Goal: Task Accomplishment & Management: Use online tool/utility

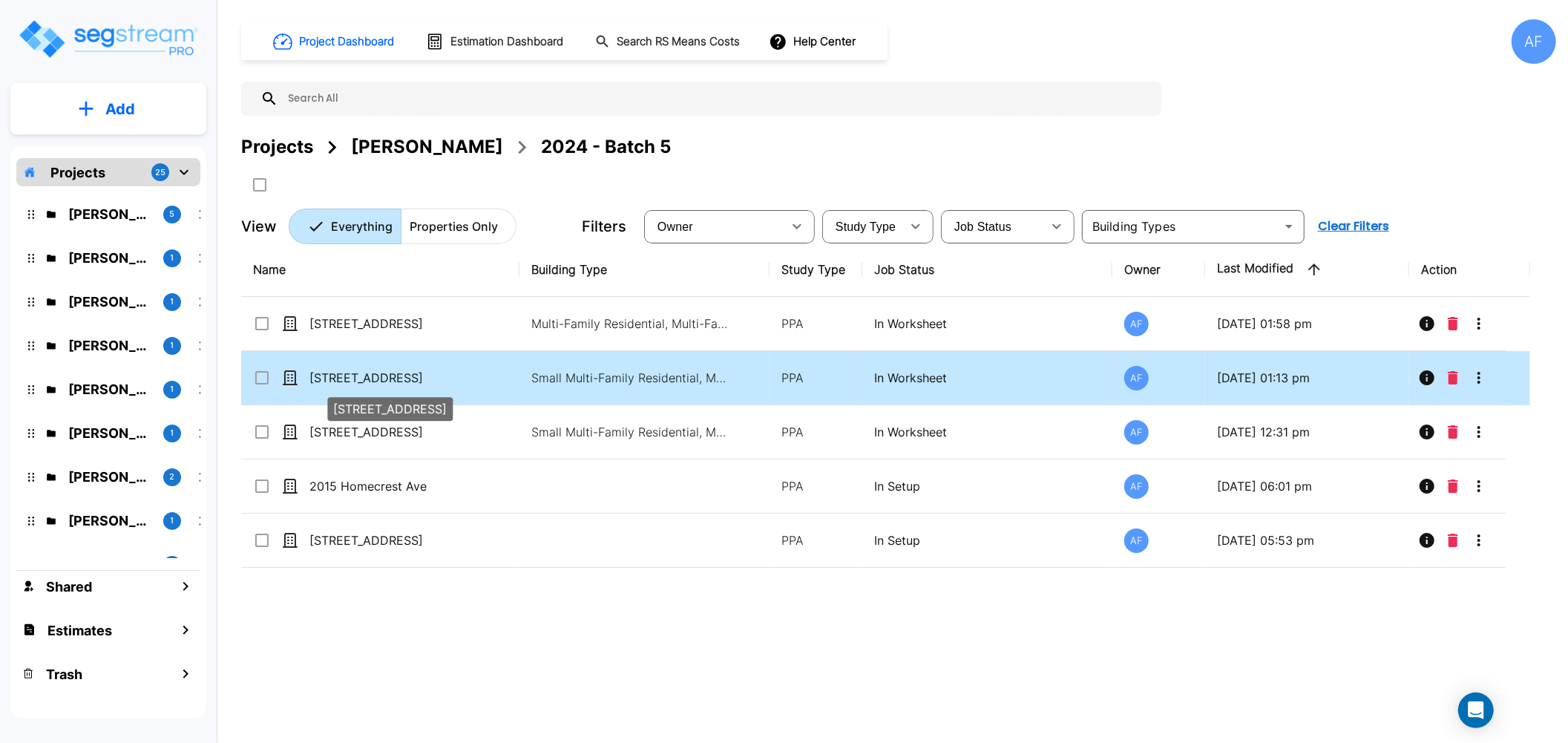
click at [354, 373] on p "[STREET_ADDRESS]" at bounding box center [383, 377] width 148 height 18
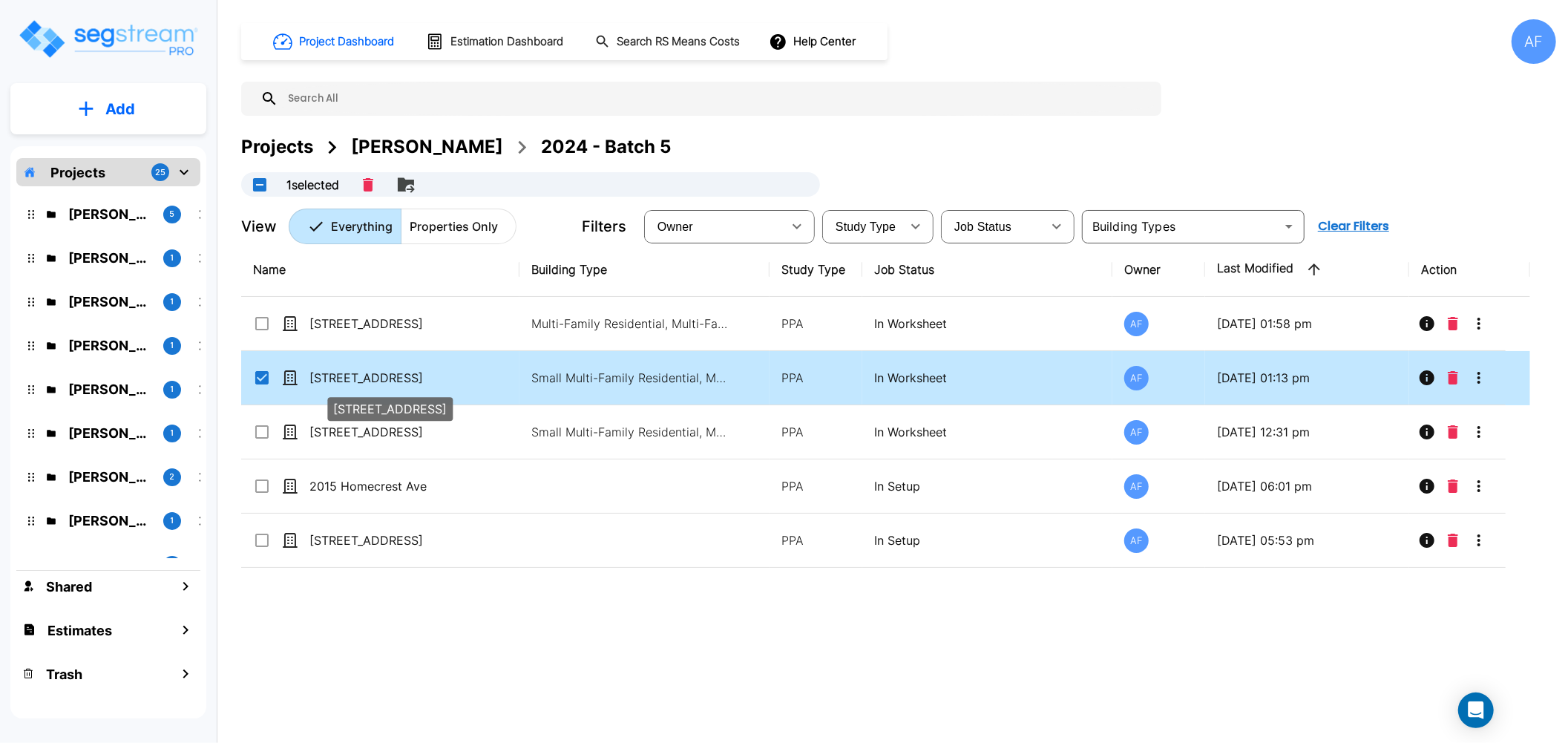
checkbox input "true"
click at [354, 373] on p "[STREET_ADDRESS]" at bounding box center [383, 377] width 148 height 18
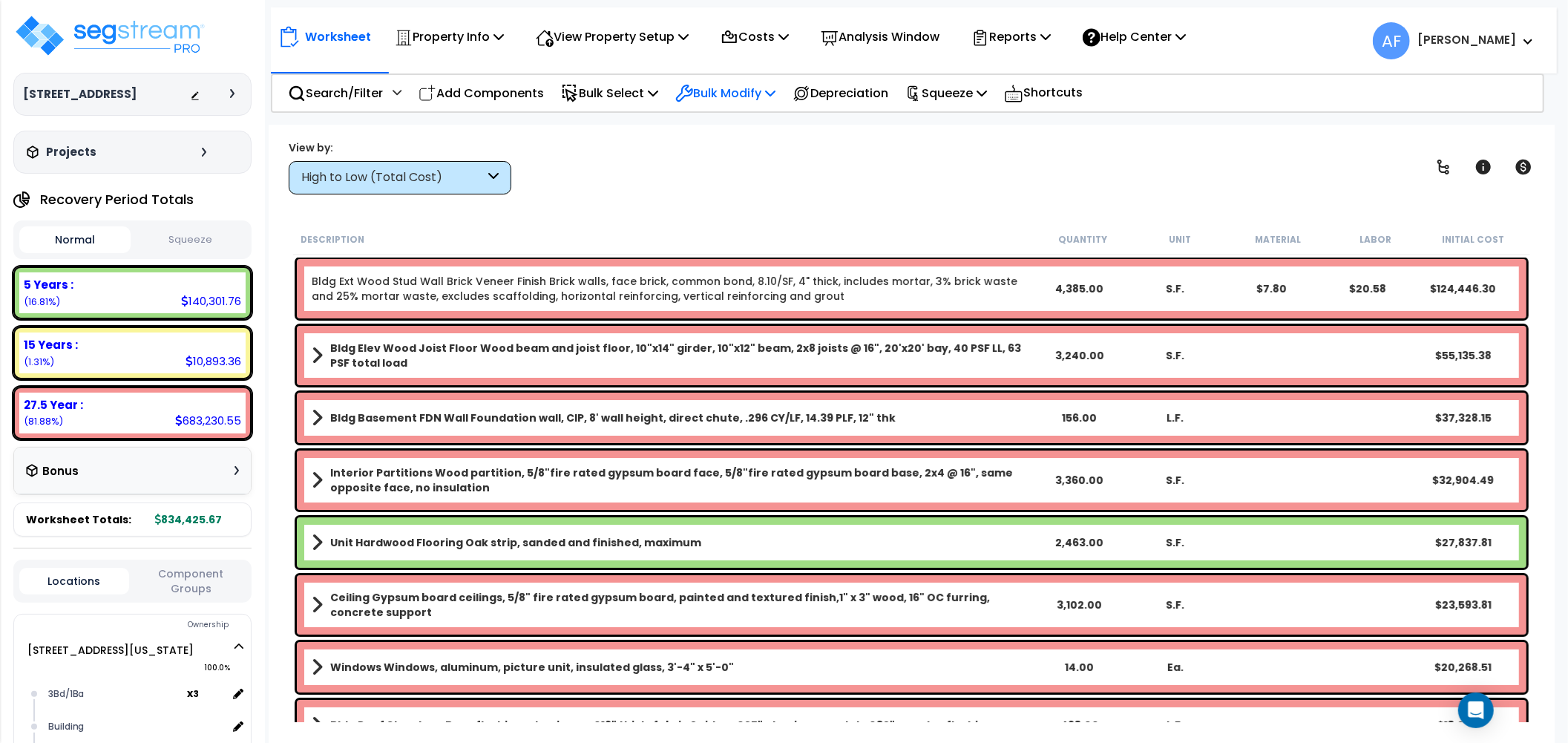
click at [718, 86] on p "Bulk Modify" at bounding box center [725, 93] width 100 height 20
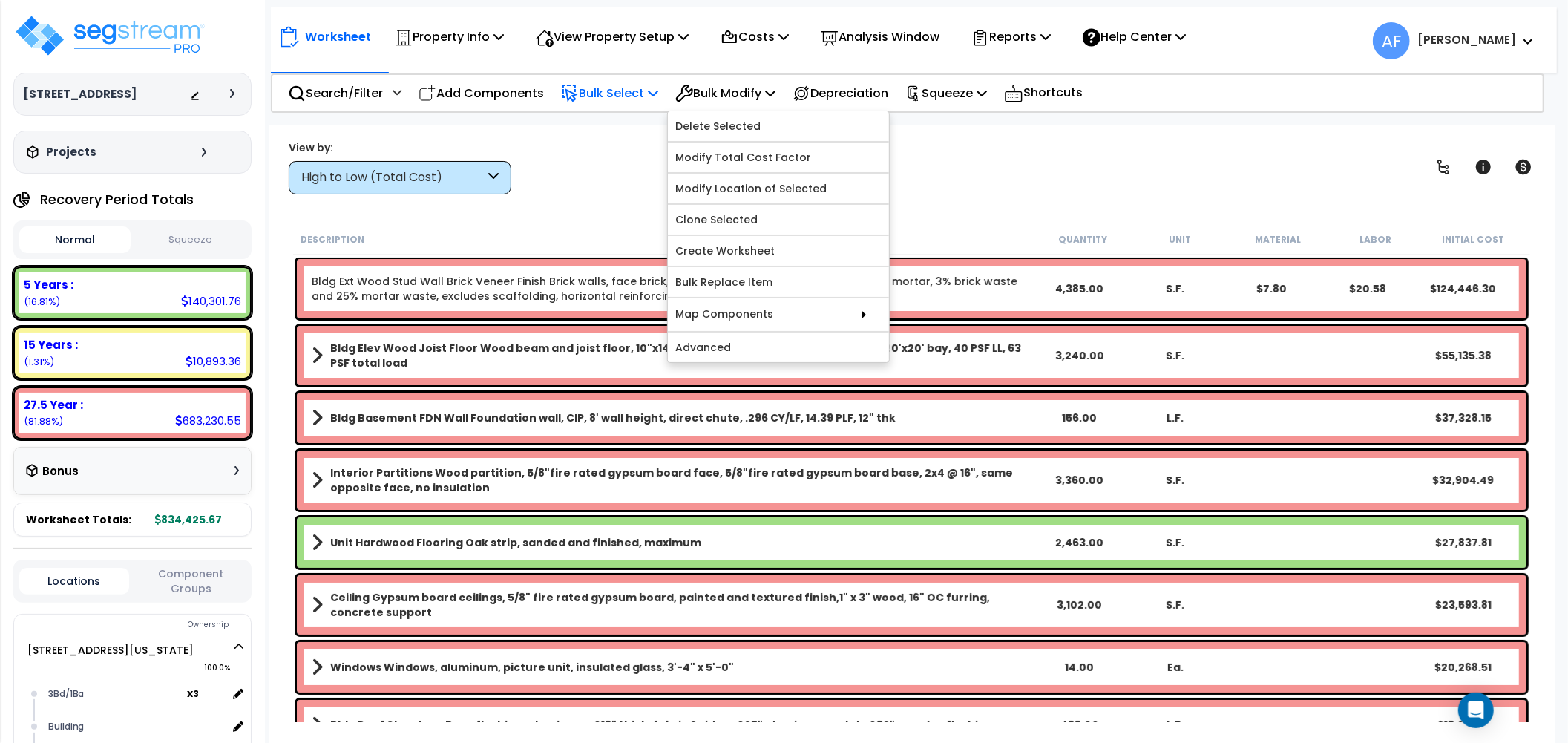
click at [624, 80] on div "Bulk Select" at bounding box center [610, 94] width 97 height 35
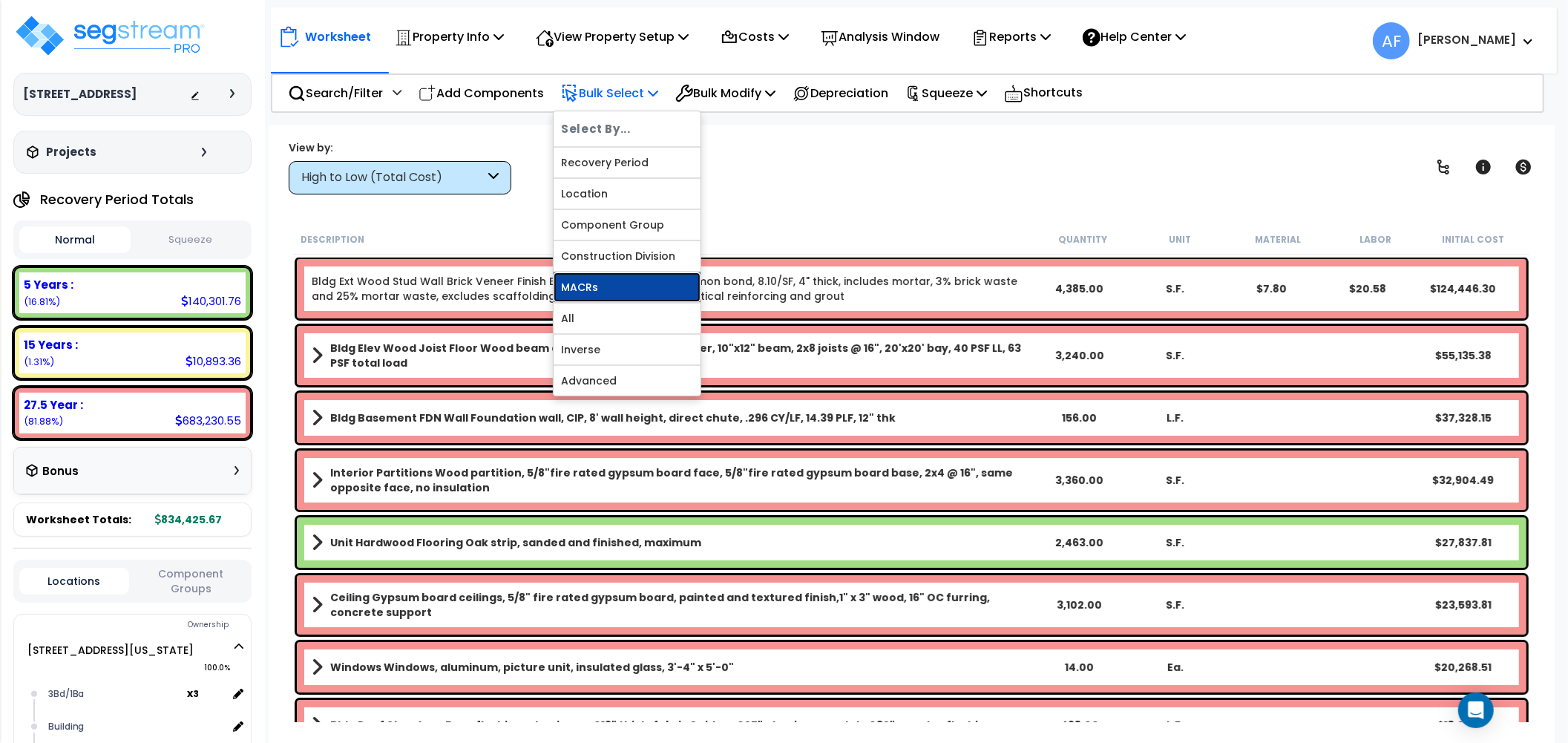
click at [606, 292] on link "MACRs" at bounding box center [627, 287] width 147 height 29
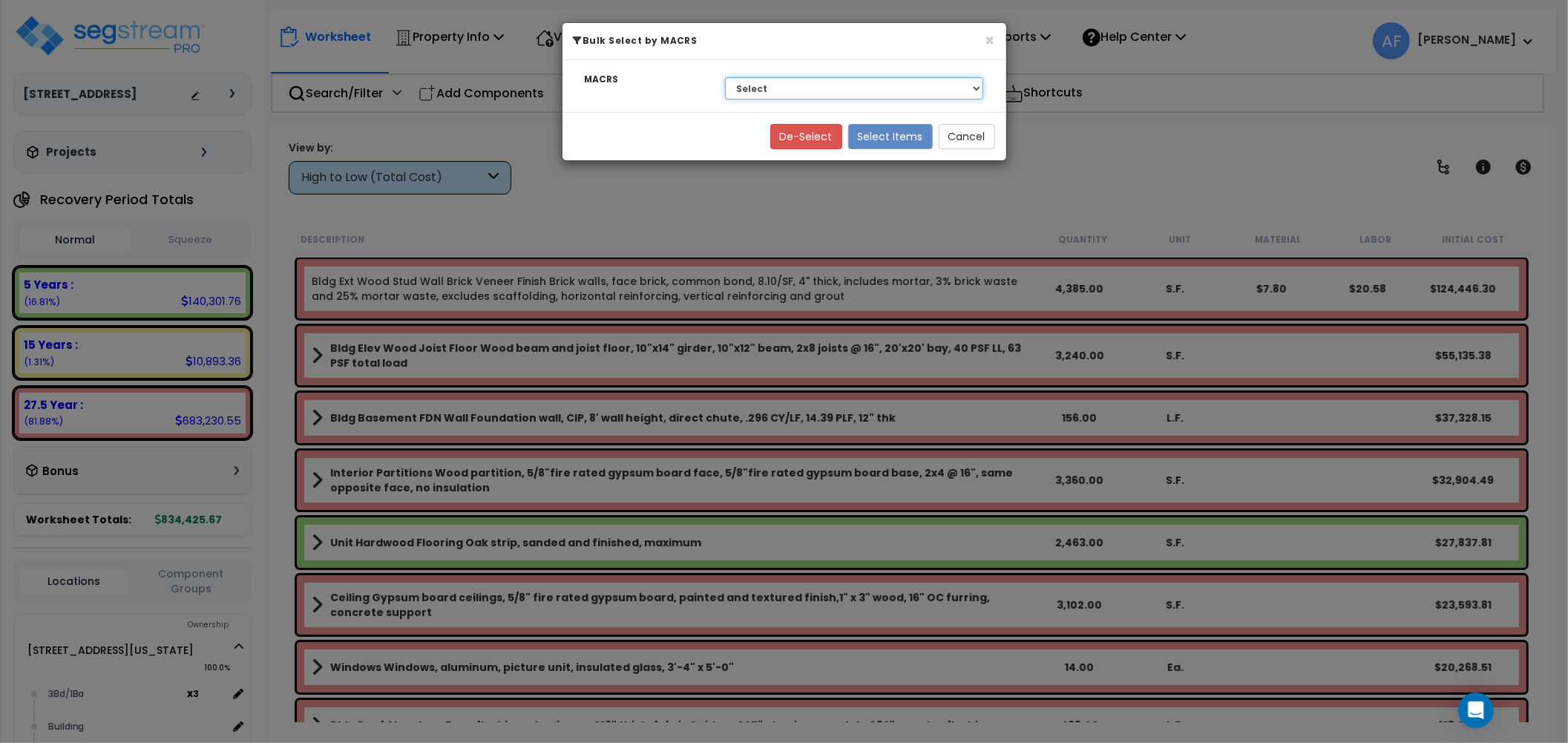
click at [835, 93] on select "Select 27.5 Year - NA - Long-Life Property 5 Years - 00.12 - Information System…" at bounding box center [855, 88] width 259 height 22
select select "3668"
click at [725, 77] on select "Select 27.5 Year - NA - Long-Life Property 5 Years - 00.12 - Information System…" at bounding box center [855, 88] width 259 height 22
click at [899, 139] on button "Select Items" at bounding box center [890, 137] width 85 height 25
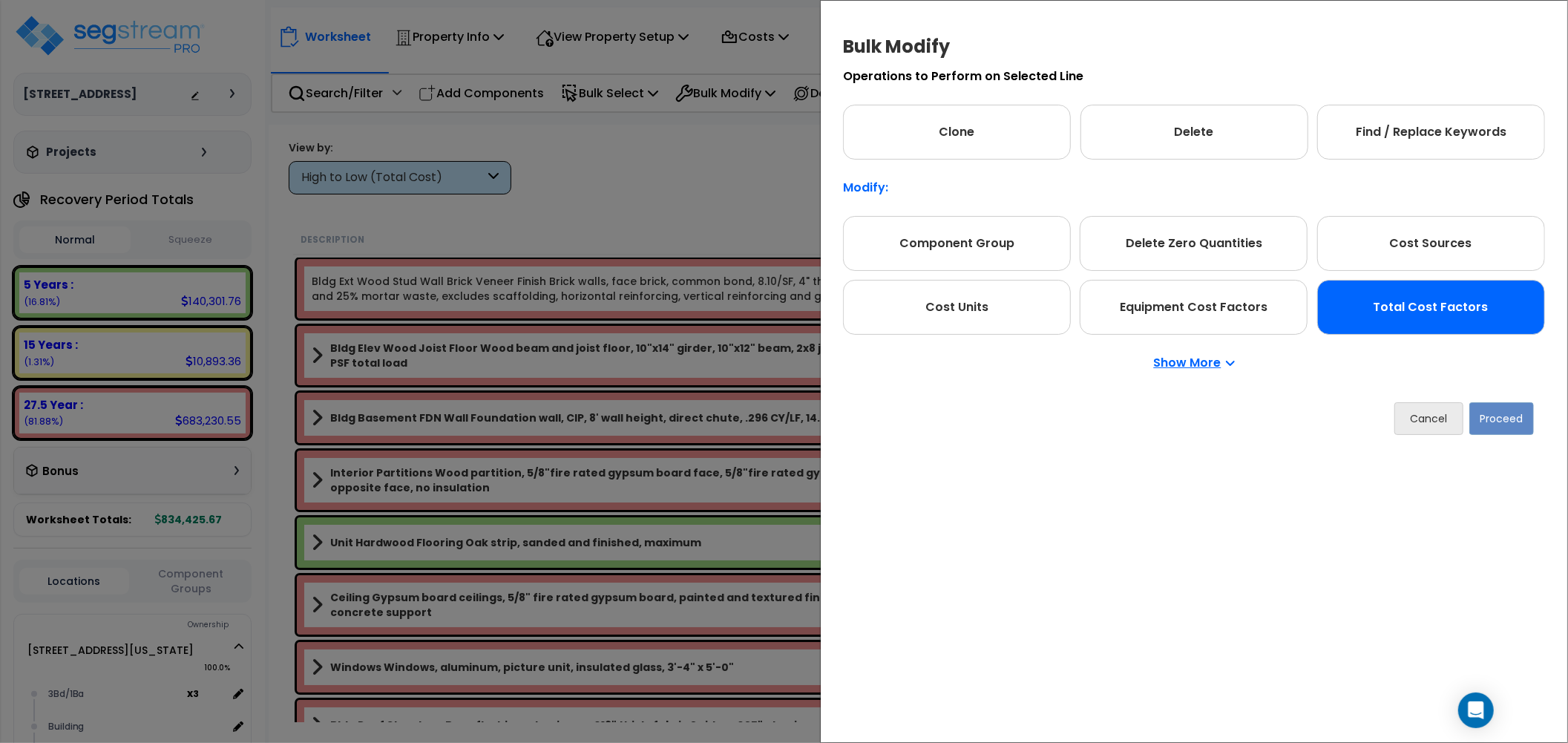
click at [1410, 301] on div "Total Cost Factors" at bounding box center [1431, 307] width 228 height 55
click at [1487, 406] on button "Proceed" at bounding box center [1501, 418] width 64 height 32
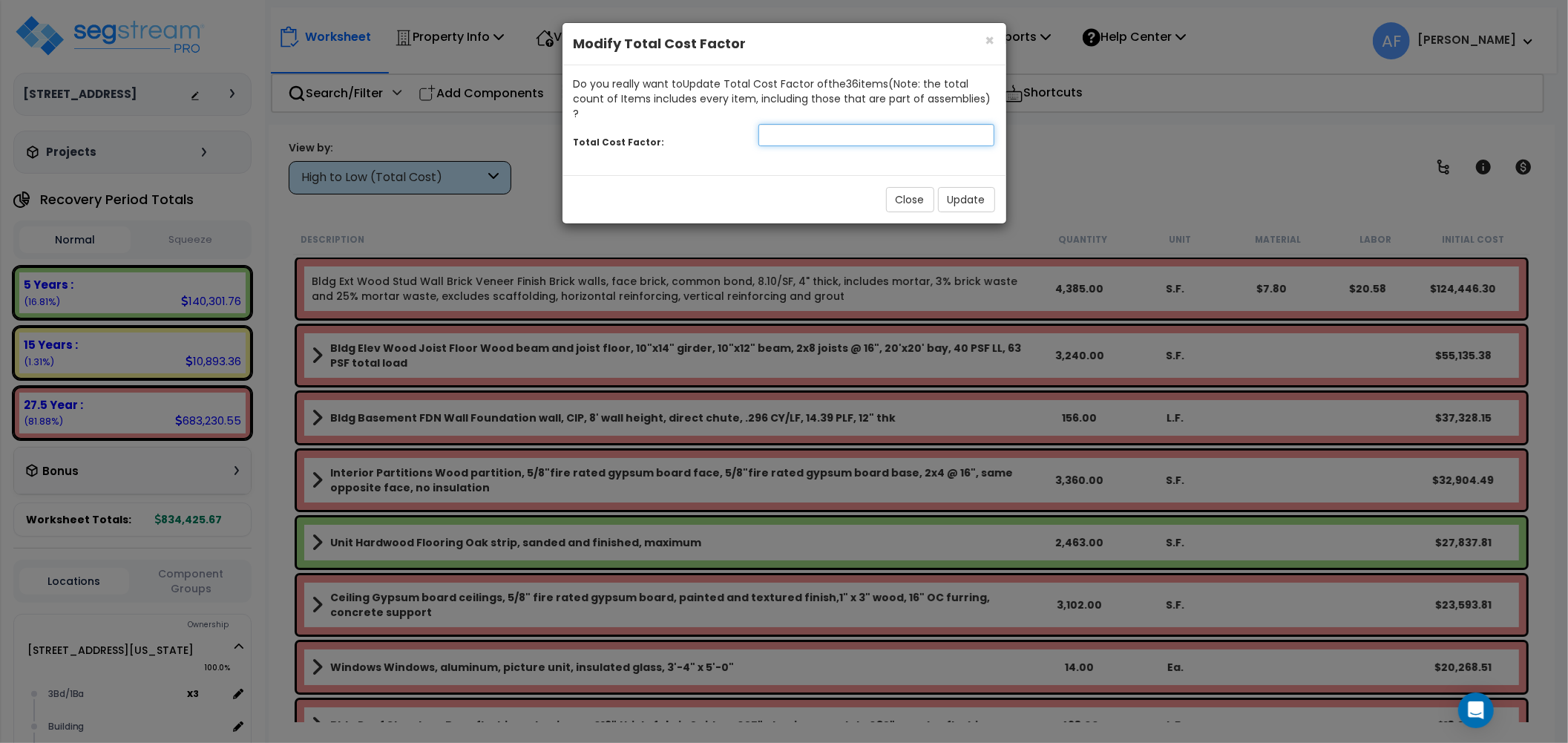
click at [878, 124] on input "number" at bounding box center [876, 135] width 237 height 22
type input "0.95"
click at [968, 187] on button "Update" at bounding box center [966, 200] width 57 height 25
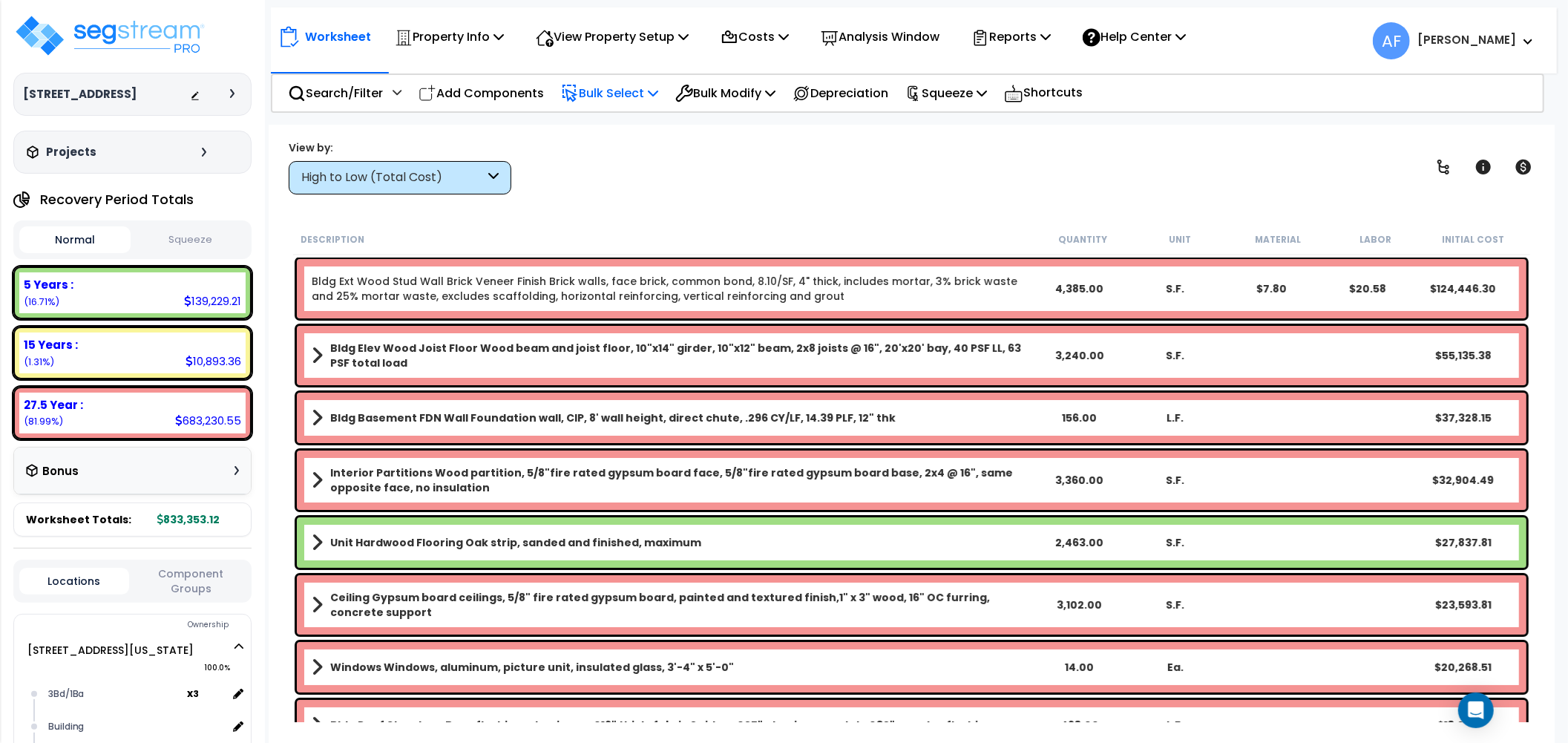
click at [627, 86] on p "Bulk Select" at bounding box center [610, 93] width 97 height 20
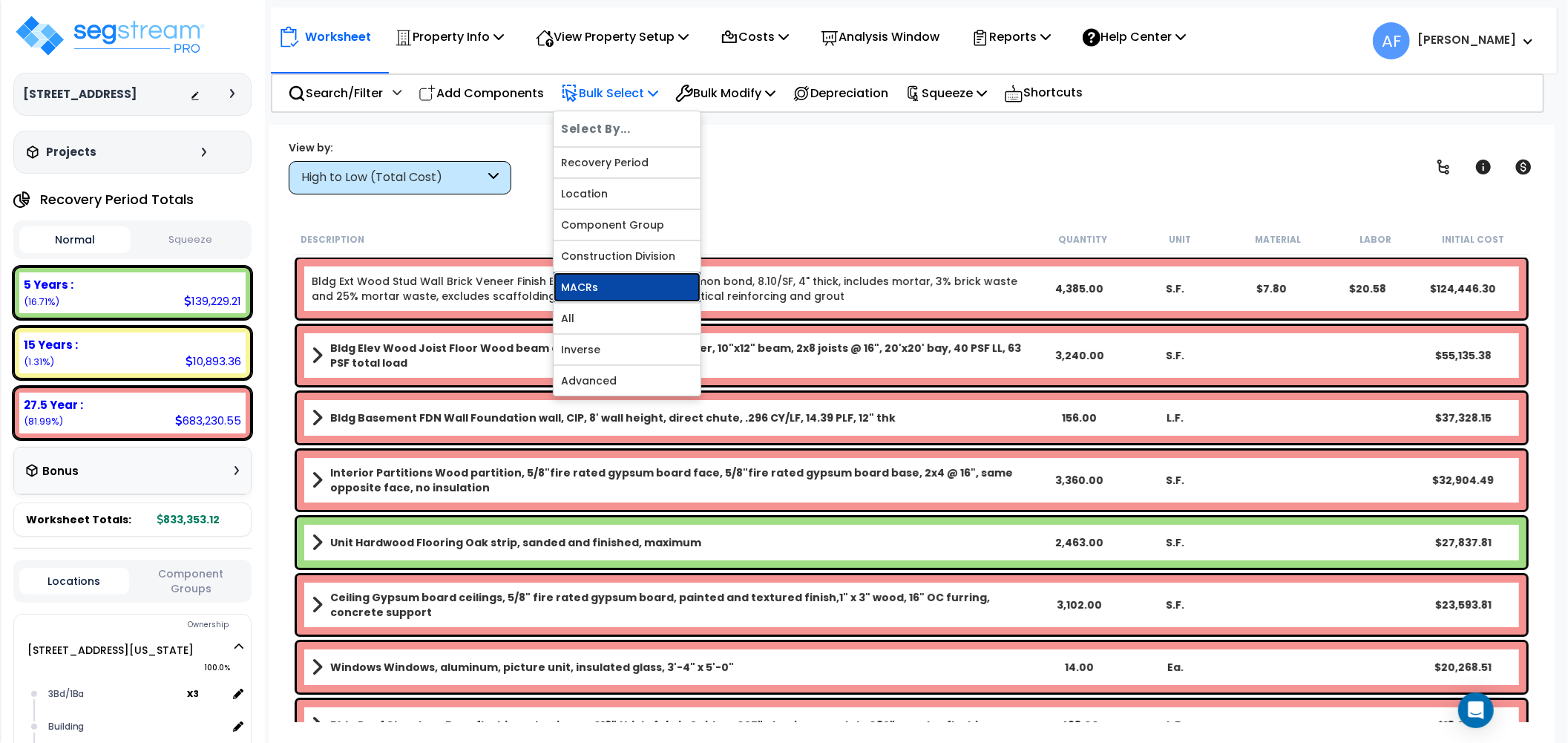
click at [614, 288] on link "MACRs" at bounding box center [627, 287] width 147 height 29
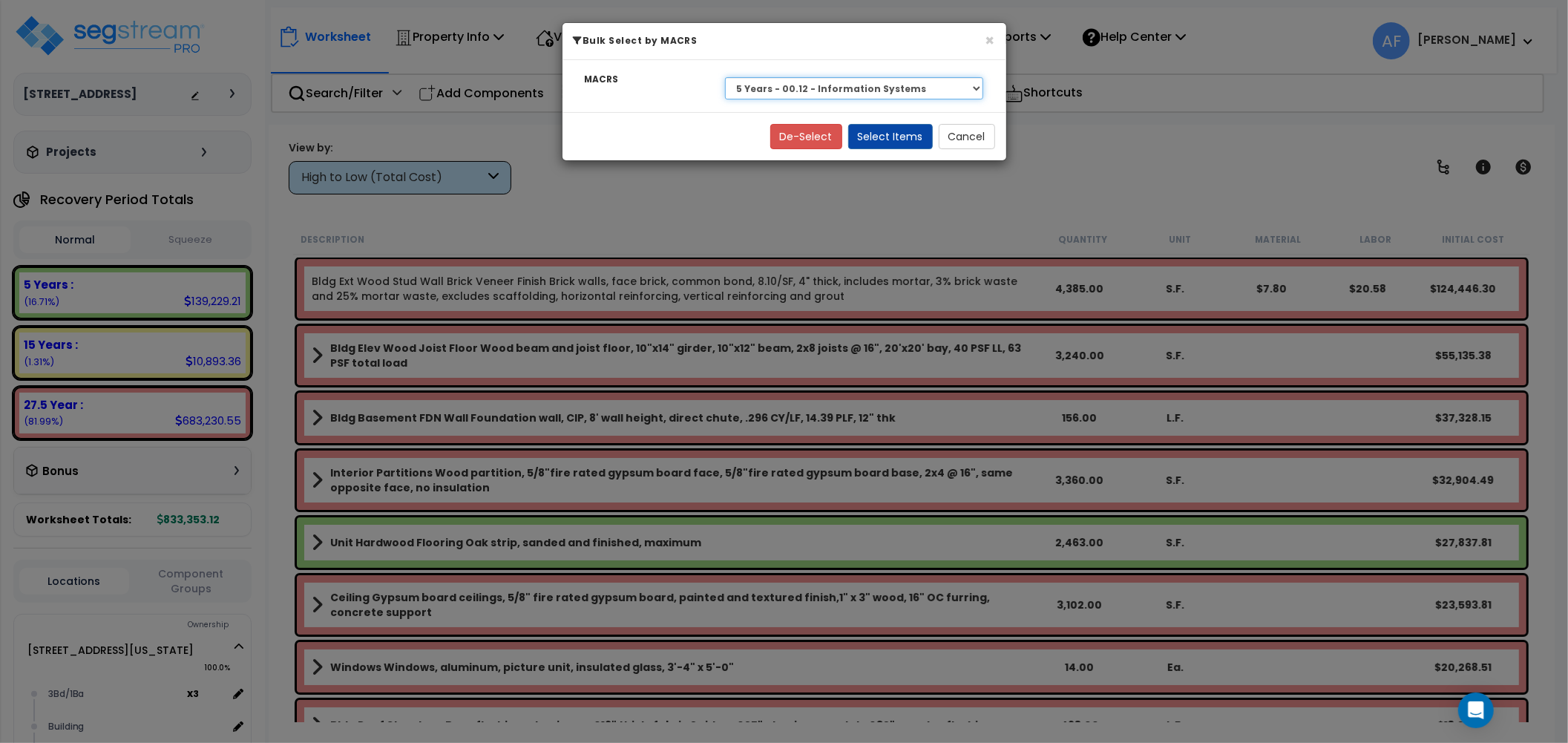
click at [780, 90] on select "Select 27.5 Year - NA - Long-Life Property 5 Years - 00.12 - Information System…" at bounding box center [855, 88] width 259 height 22
click at [725, 77] on select "Select 27.5 Year - NA - Long-Life Property 5 Years - 00.12 - Information System…" at bounding box center [855, 88] width 259 height 22
drag, startPoint x: 901, startPoint y: 126, endPoint x: 906, endPoint y: 137, distance: 12.1
click at [901, 127] on button "Select Items" at bounding box center [890, 137] width 85 height 25
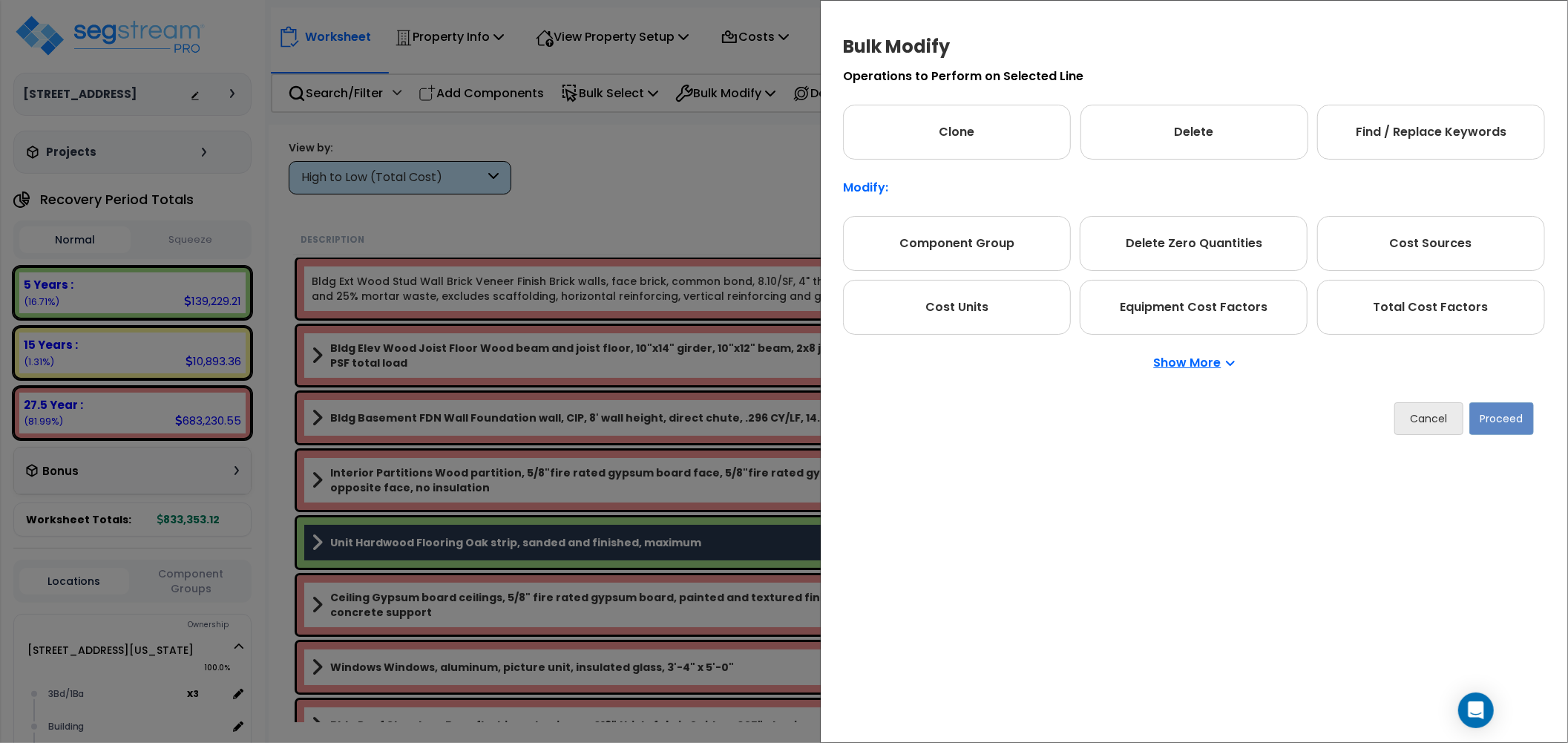
drag, startPoint x: 1397, startPoint y: 291, endPoint x: 1444, endPoint y: 380, distance: 100.6
click at [1397, 293] on div "Total Cost Factors" at bounding box center [1431, 307] width 228 height 55
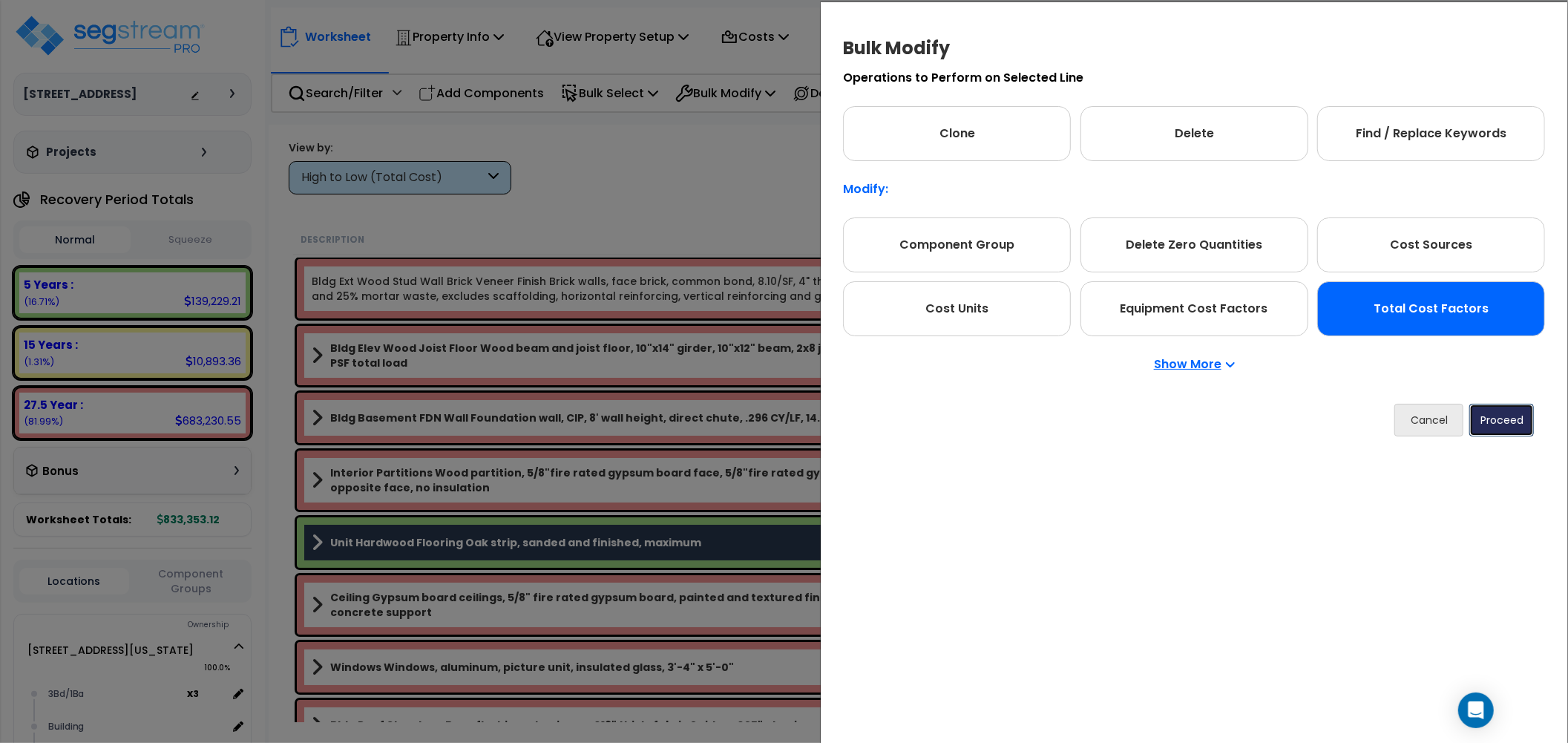
click at [1500, 432] on button "Proceed" at bounding box center [1501, 419] width 64 height 32
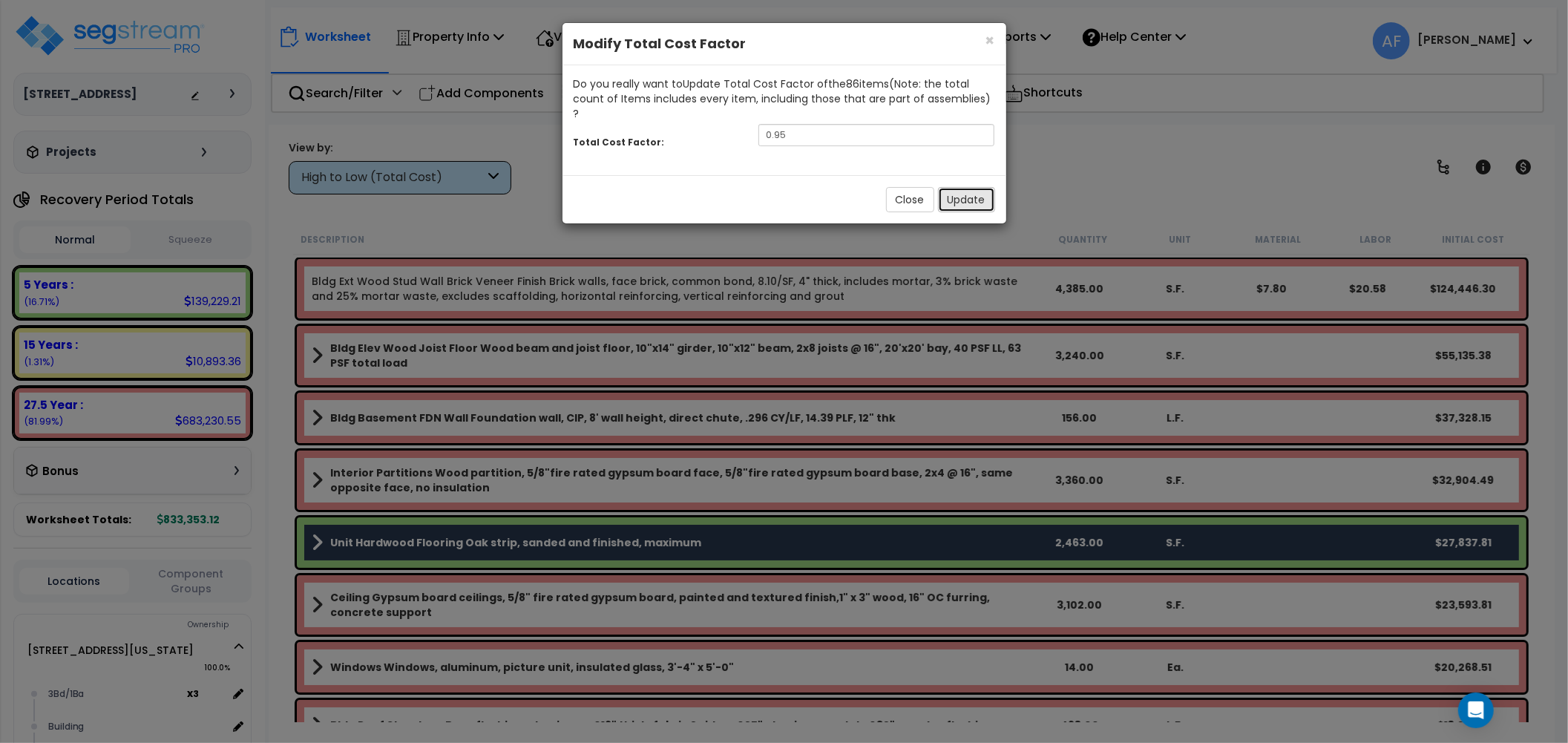
click at [965, 187] on button "Update" at bounding box center [966, 200] width 57 height 25
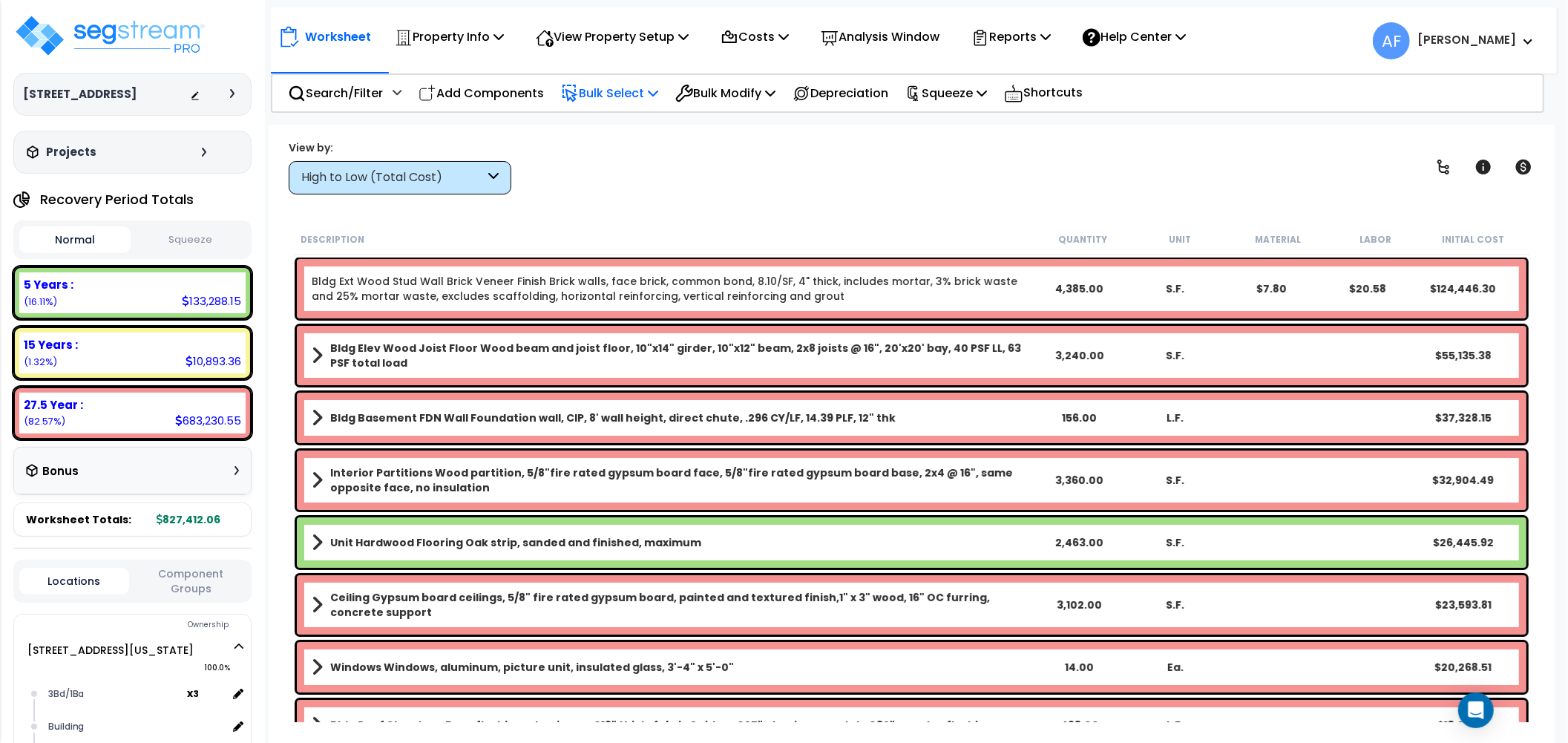
click at [634, 86] on p "Bulk Select" at bounding box center [610, 93] width 97 height 20
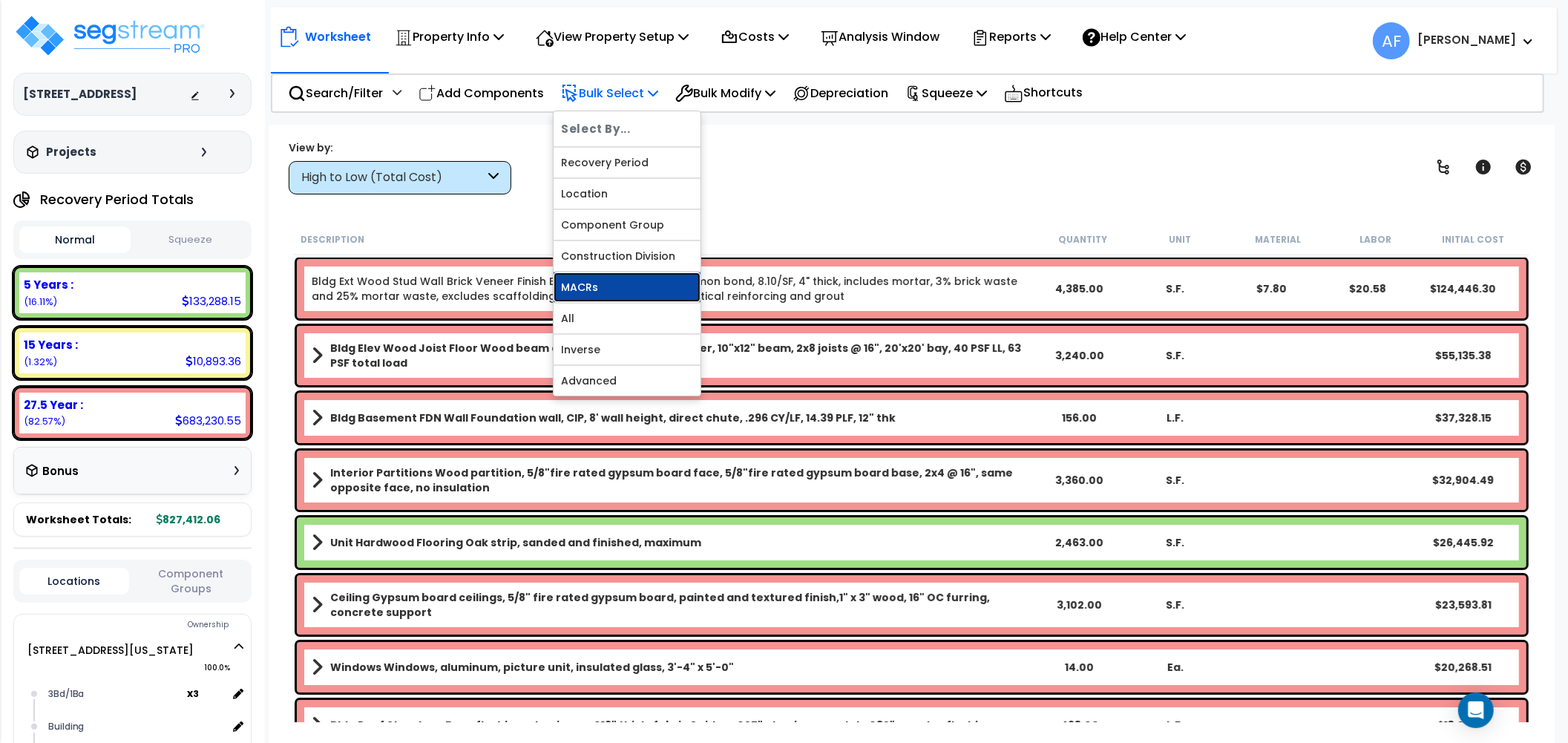
click at [604, 283] on link "MACRs" at bounding box center [627, 287] width 147 height 29
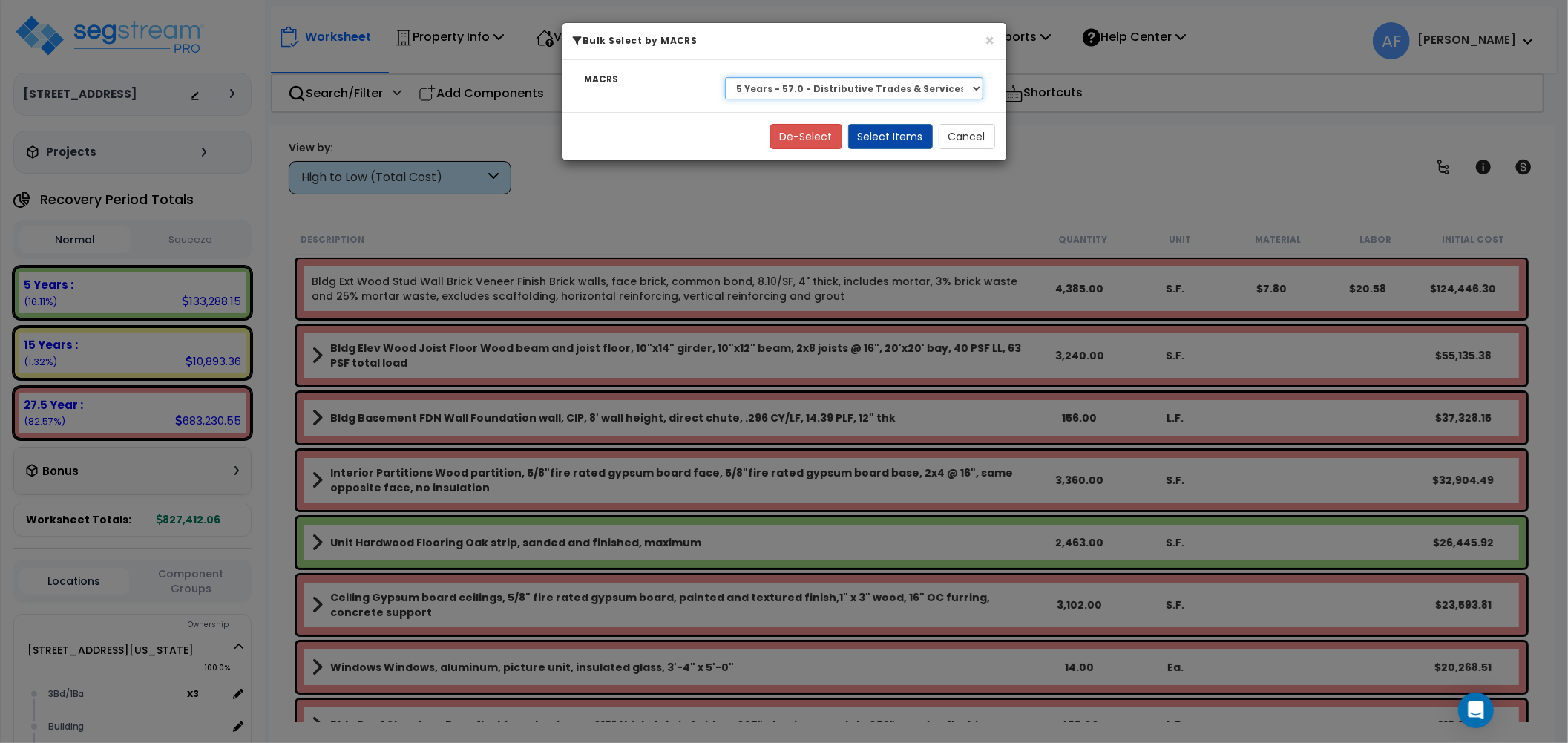
click at [866, 91] on select "Select 27.5 Year - NA - Long-Life Property 5 Years - 00.12 - Information System…" at bounding box center [855, 88] width 259 height 22
select select "3666"
click at [725, 77] on select "Select 27.5 Year - NA - Long-Life Property 5 Years - 00.12 - Information System…" at bounding box center [855, 88] width 259 height 22
click at [897, 142] on button "Select Items" at bounding box center [890, 137] width 85 height 25
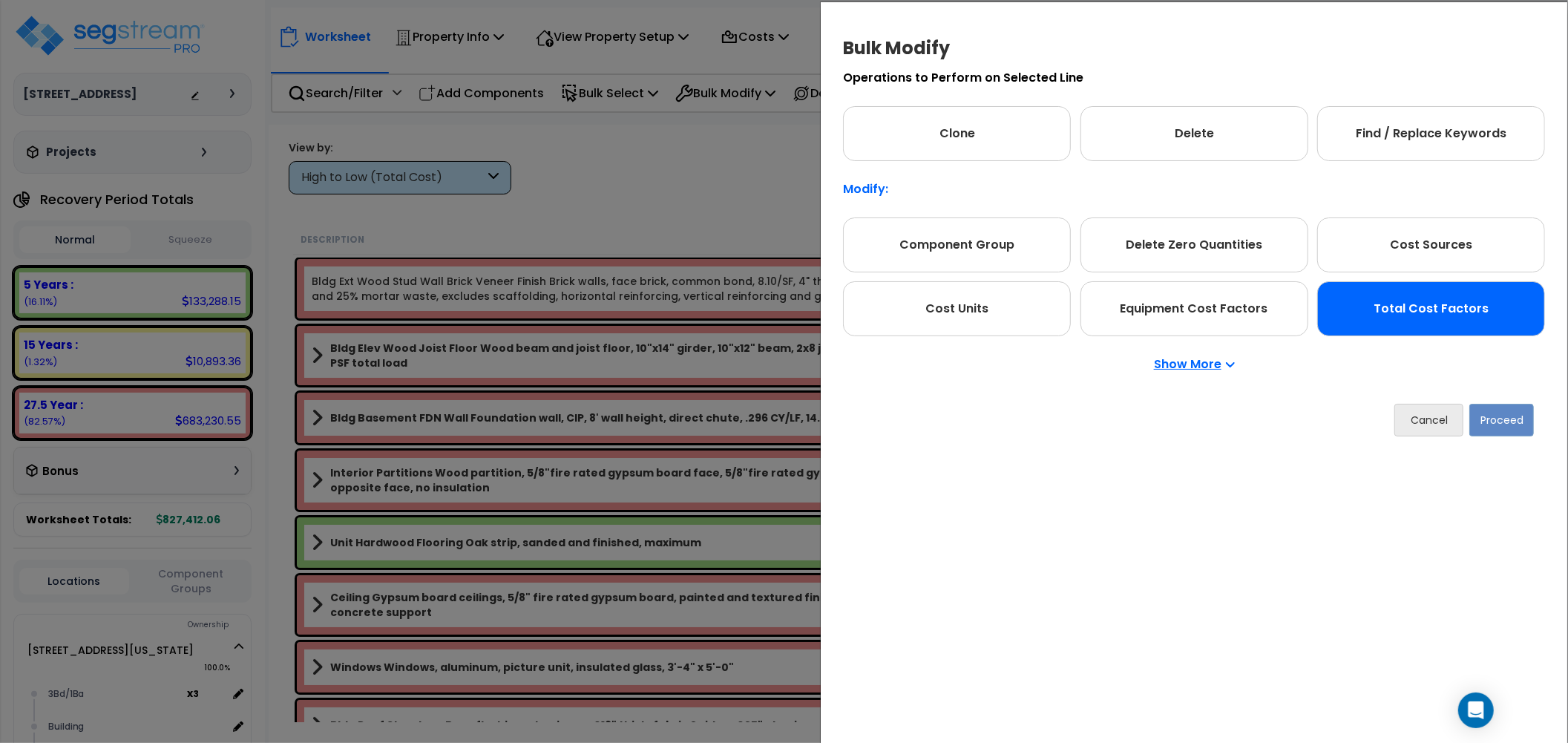
click at [1396, 293] on div "Total Cost Factors" at bounding box center [1431, 309] width 228 height 55
click at [1503, 418] on button "Proceed" at bounding box center [1501, 419] width 64 height 32
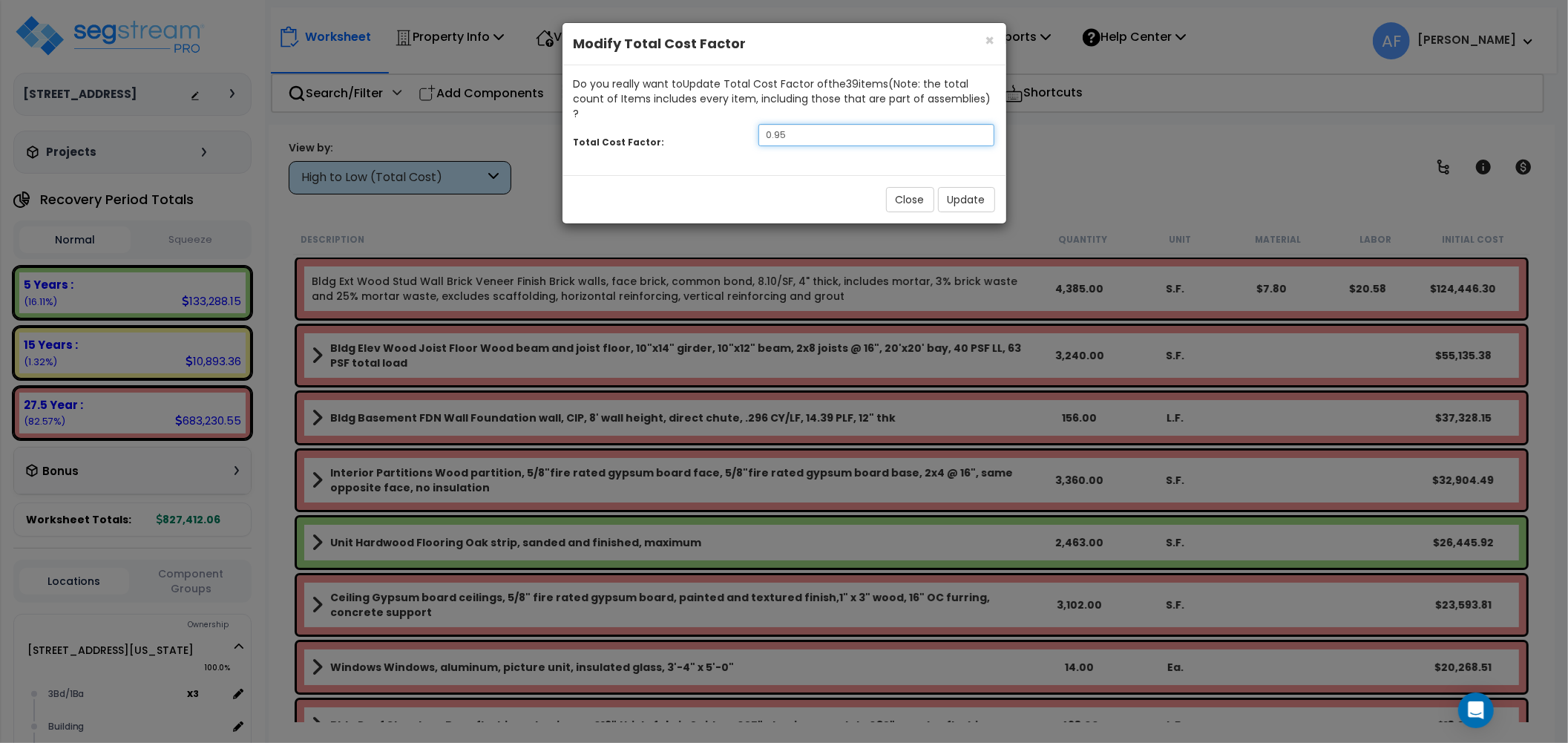
click at [799, 124] on input "0.95" at bounding box center [876, 135] width 237 height 22
type input "0.9"
click at [951, 187] on button "Update" at bounding box center [966, 200] width 57 height 25
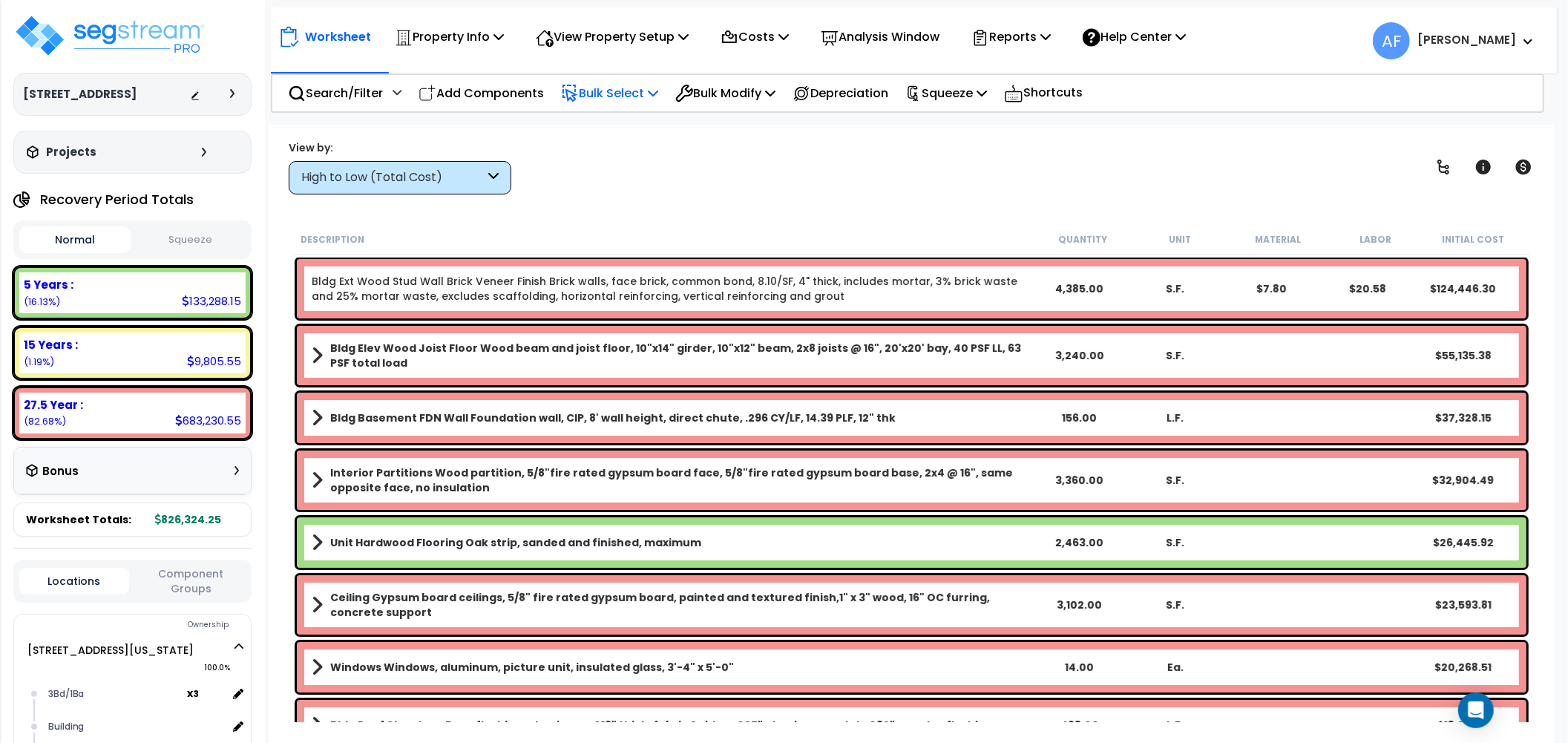
click at [634, 98] on p "Bulk Select" at bounding box center [610, 93] width 97 height 20
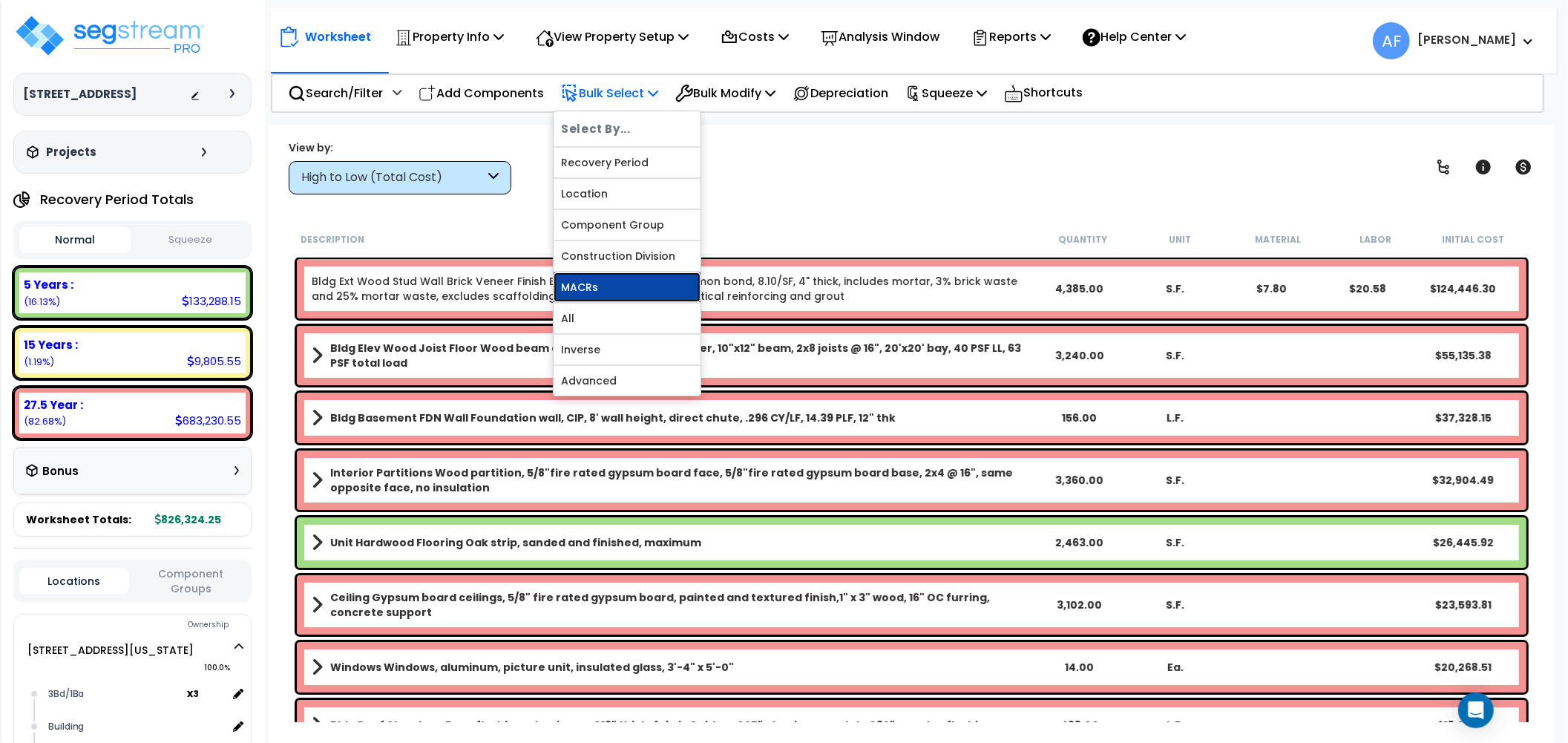
click at [592, 276] on link "MACRs" at bounding box center [627, 287] width 147 height 29
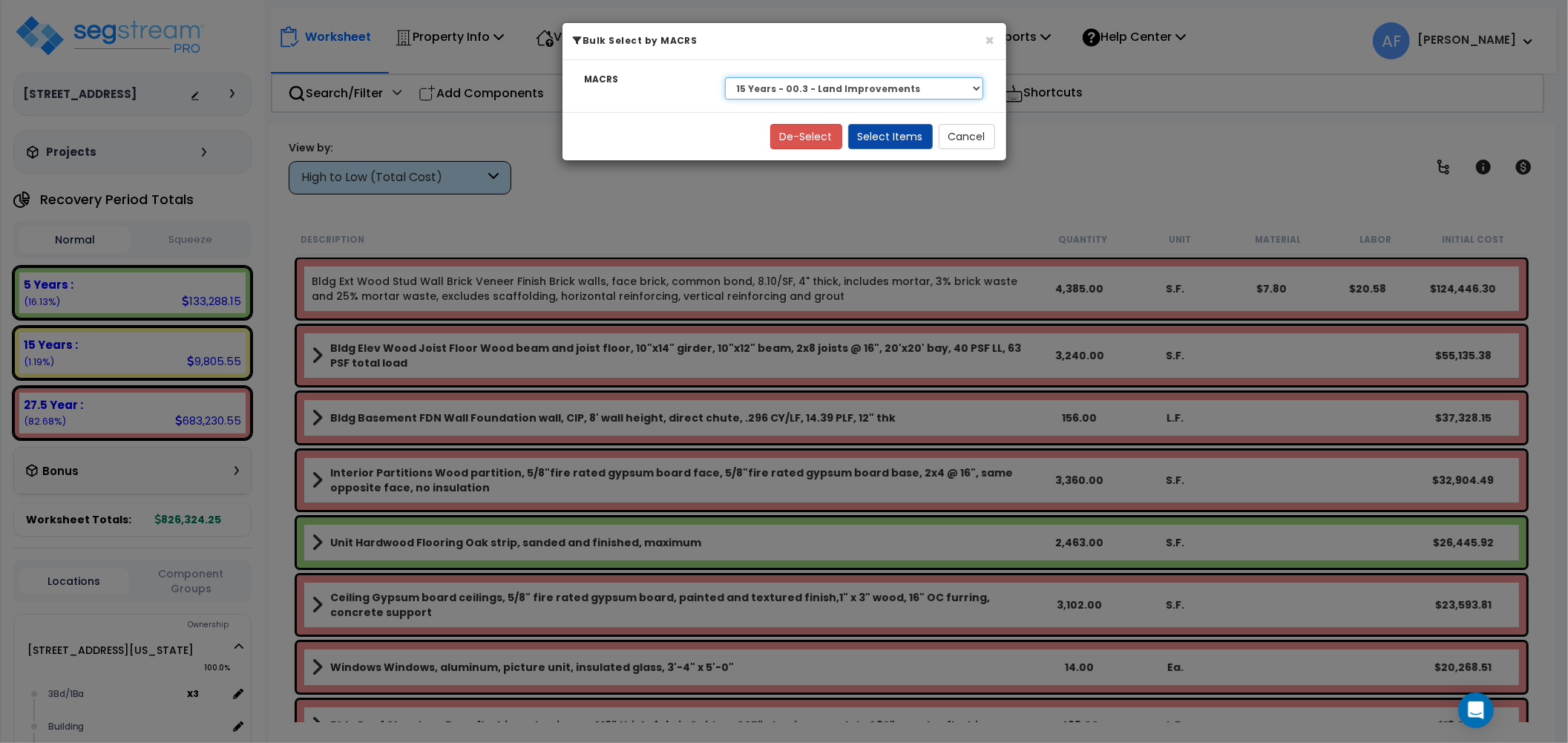
click at [815, 88] on select "Select 27.5 Year - NA - Long-Life Property 5 Years - 00.12 - Information System…" at bounding box center [855, 88] width 259 height 22
select select "3669"
click at [725, 77] on select "Select 27.5 Year - NA - Long-Life Property 5 Years - 00.12 - Information System…" at bounding box center [855, 88] width 259 height 22
click at [898, 137] on button "Select Items" at bounding box center [890, 137] width 85 height 25
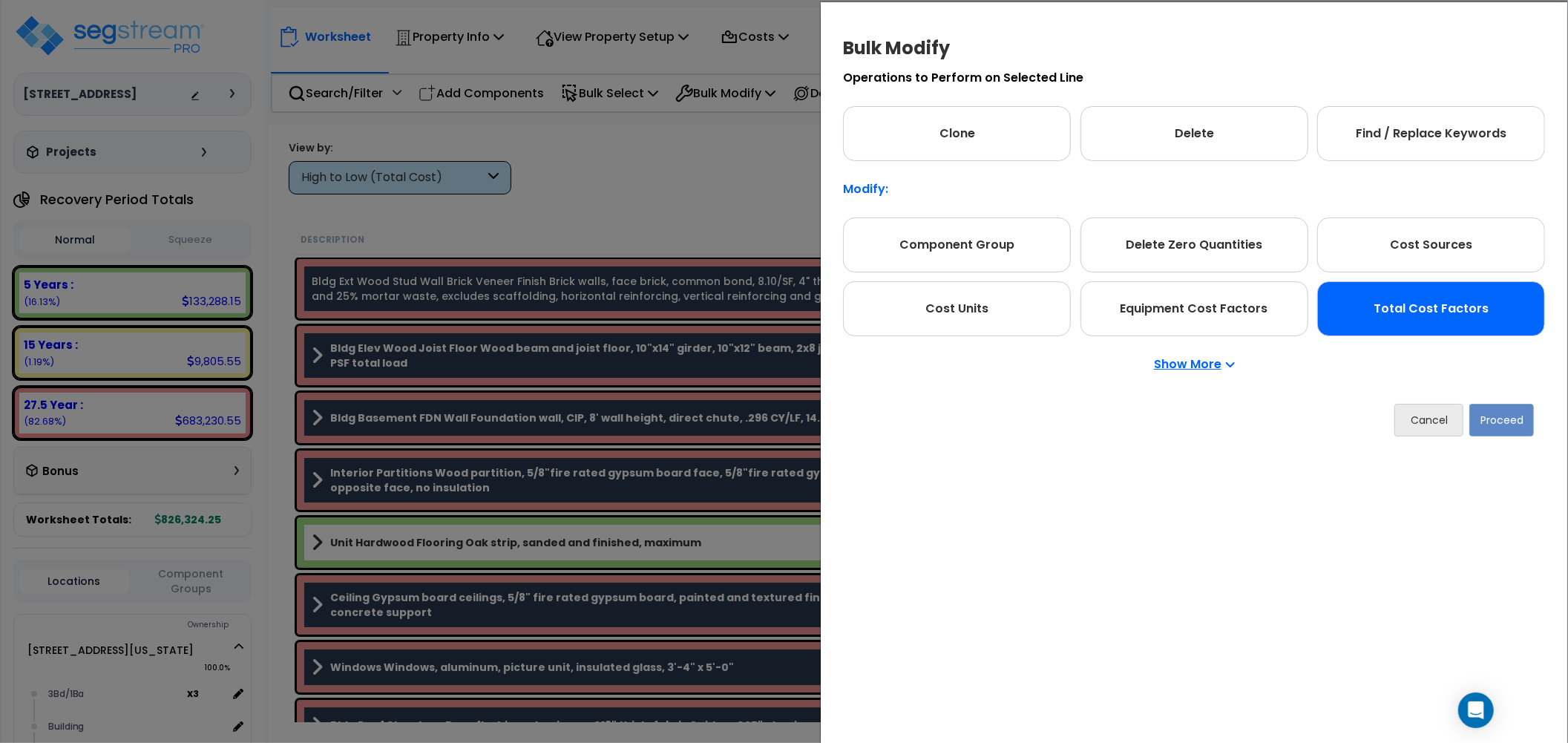
click at [1400, 307] on div "Total Cost Factors" at bounding box center [1431, 309] width 228 height 55
click at [1509, 423] on button "Proceed" at bounding box center [1502, 419] width 64 height 32
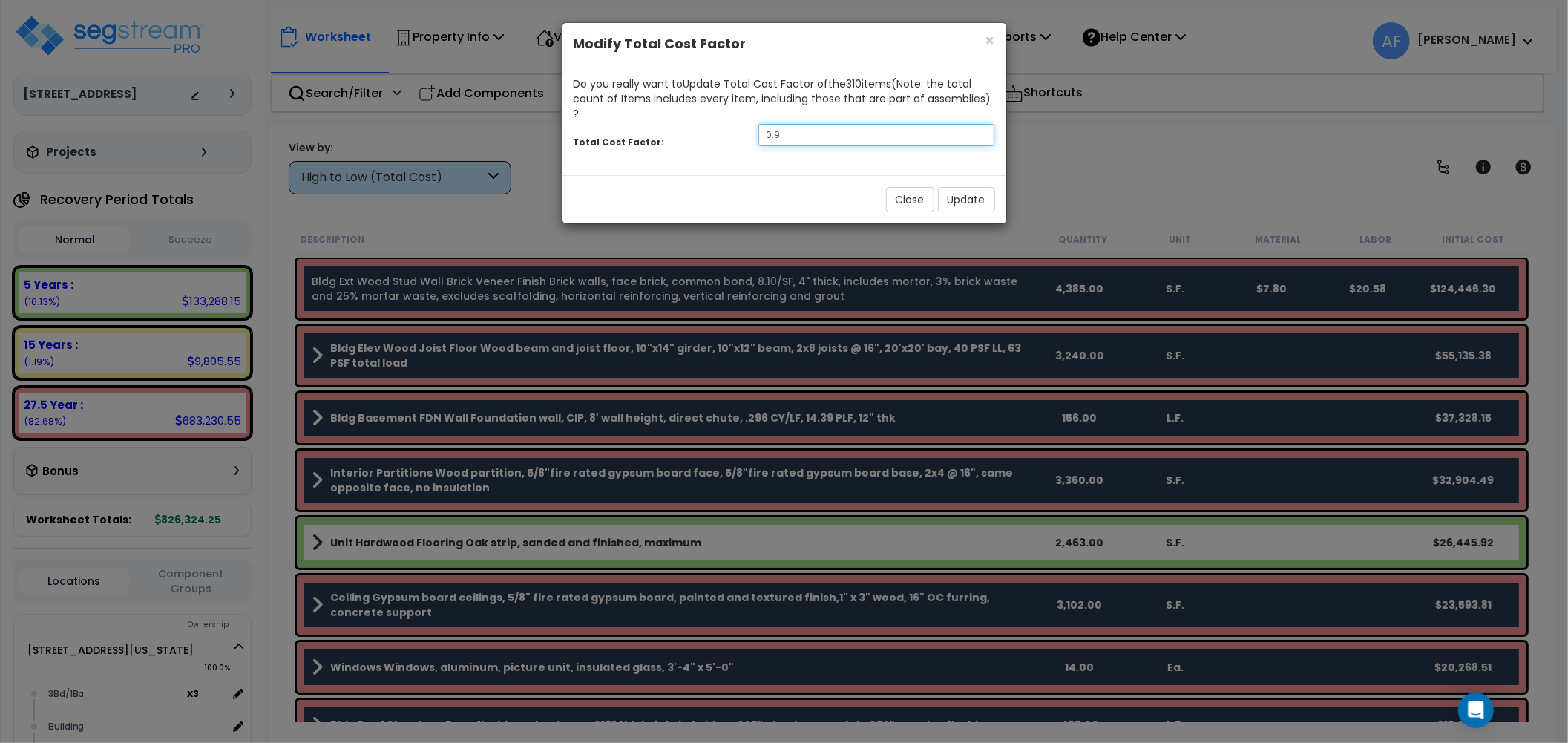
click at [802, 124] on input "0.9" at bounding box center [876, 135] width 237 height 22
type input "0.65"
click at [963, 187] on button "Update" at bounding box center [966, 200] width 57 height 25
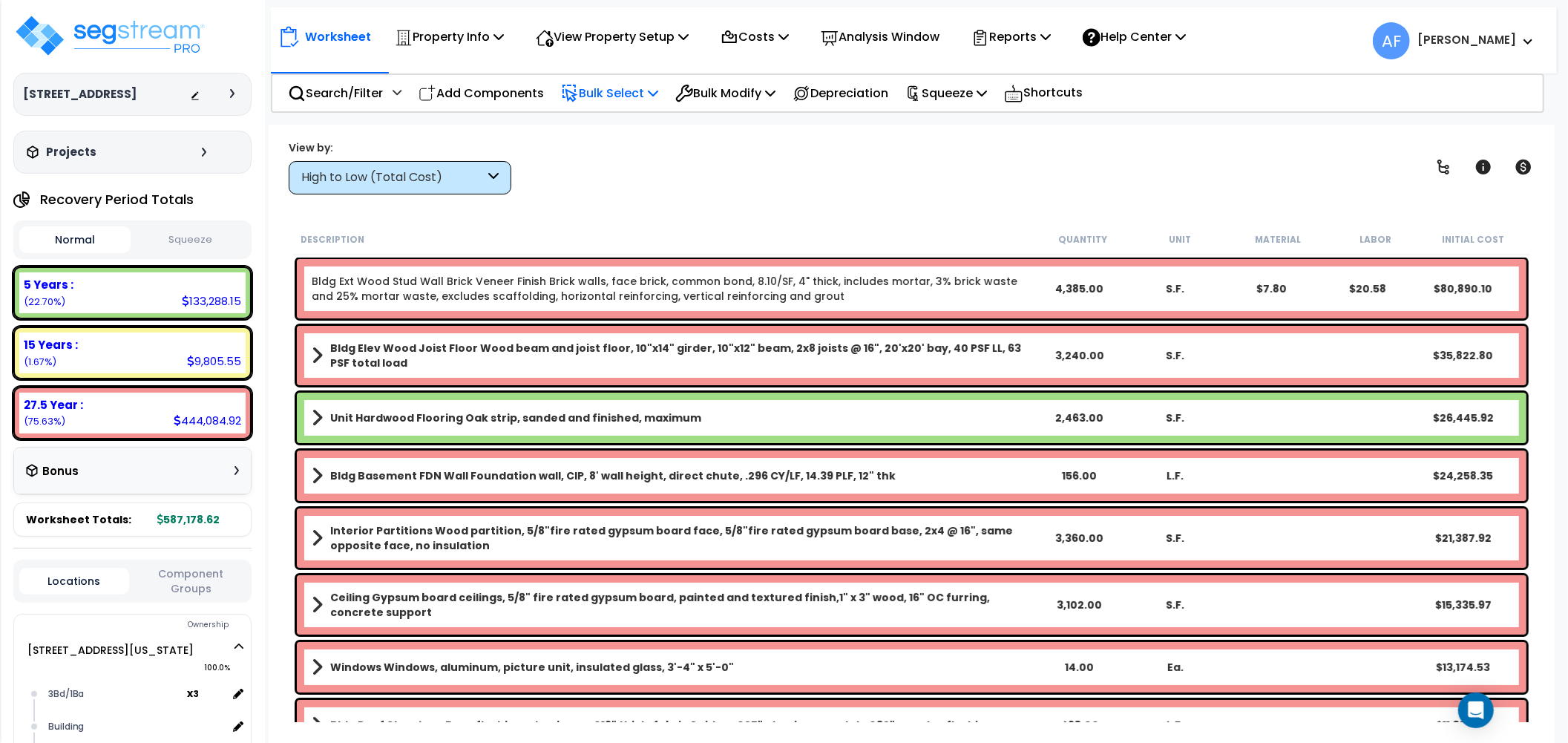
click at [647, 92] on p "Bulk Select" at bounding box center [610, 93] width 97 height 20
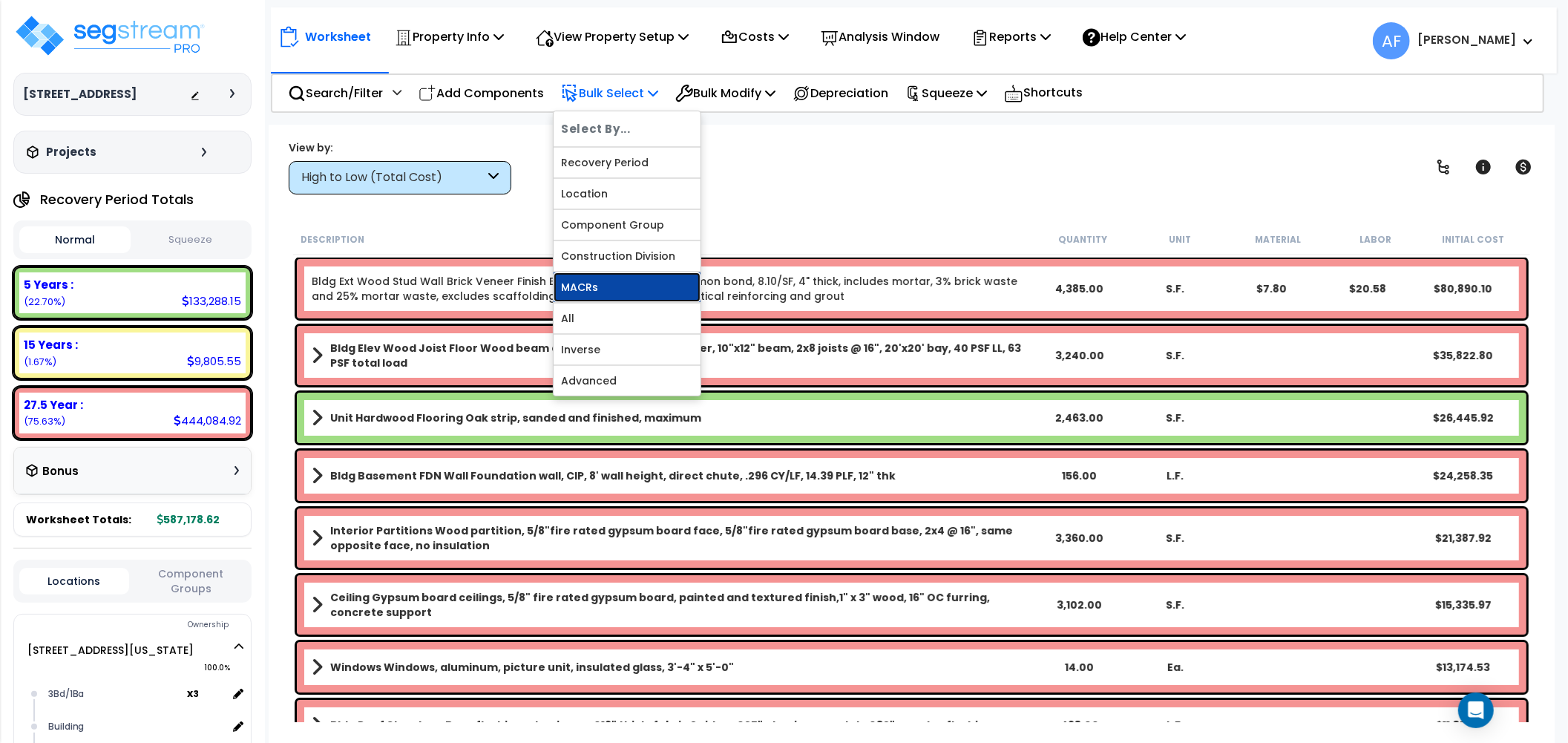
click at [612, 284] on link "MACRs" at bounding box center [627, 287] width 147 height 29
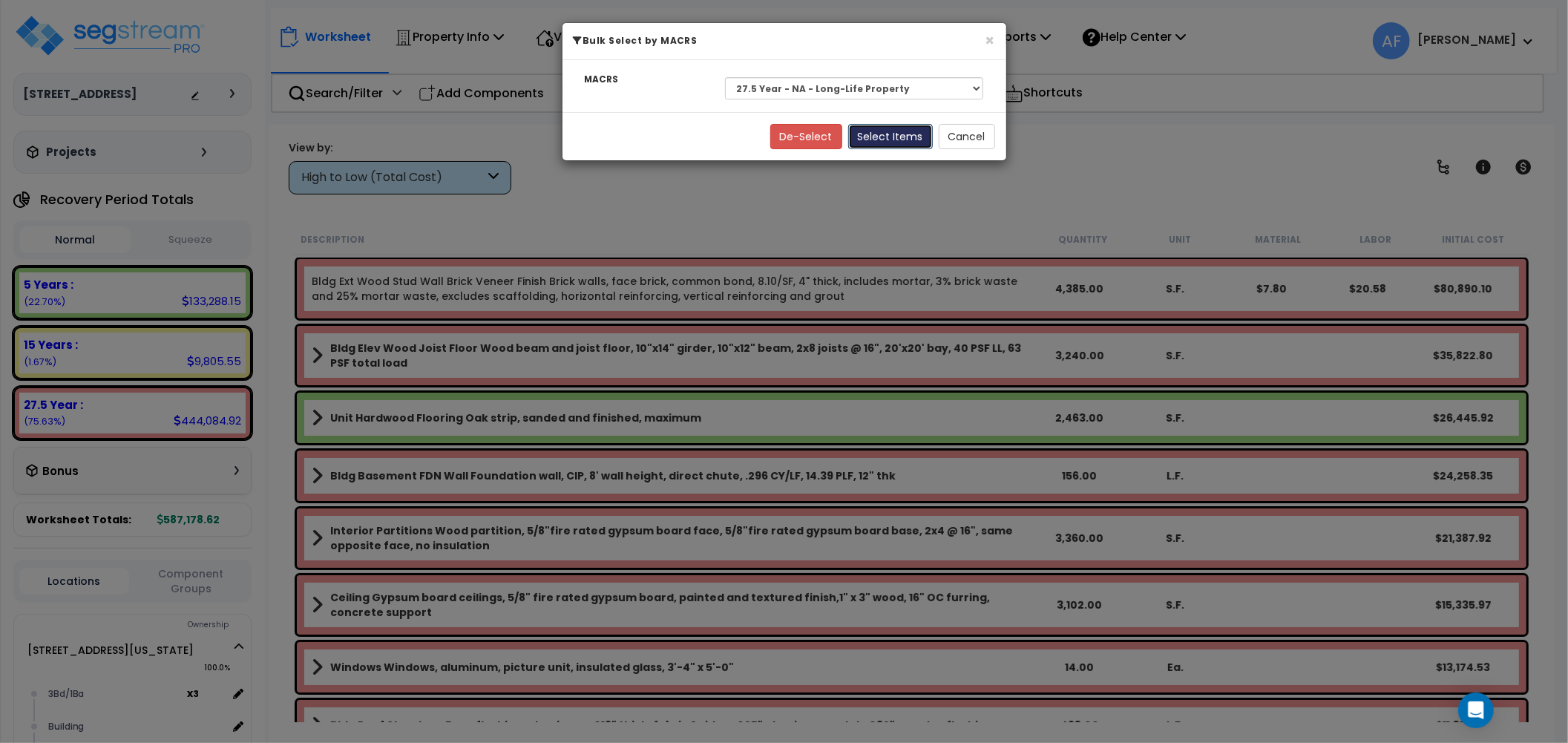
click at [895, 134] on button "Select Items" at bounding box center [890, 137] width 85 height 25
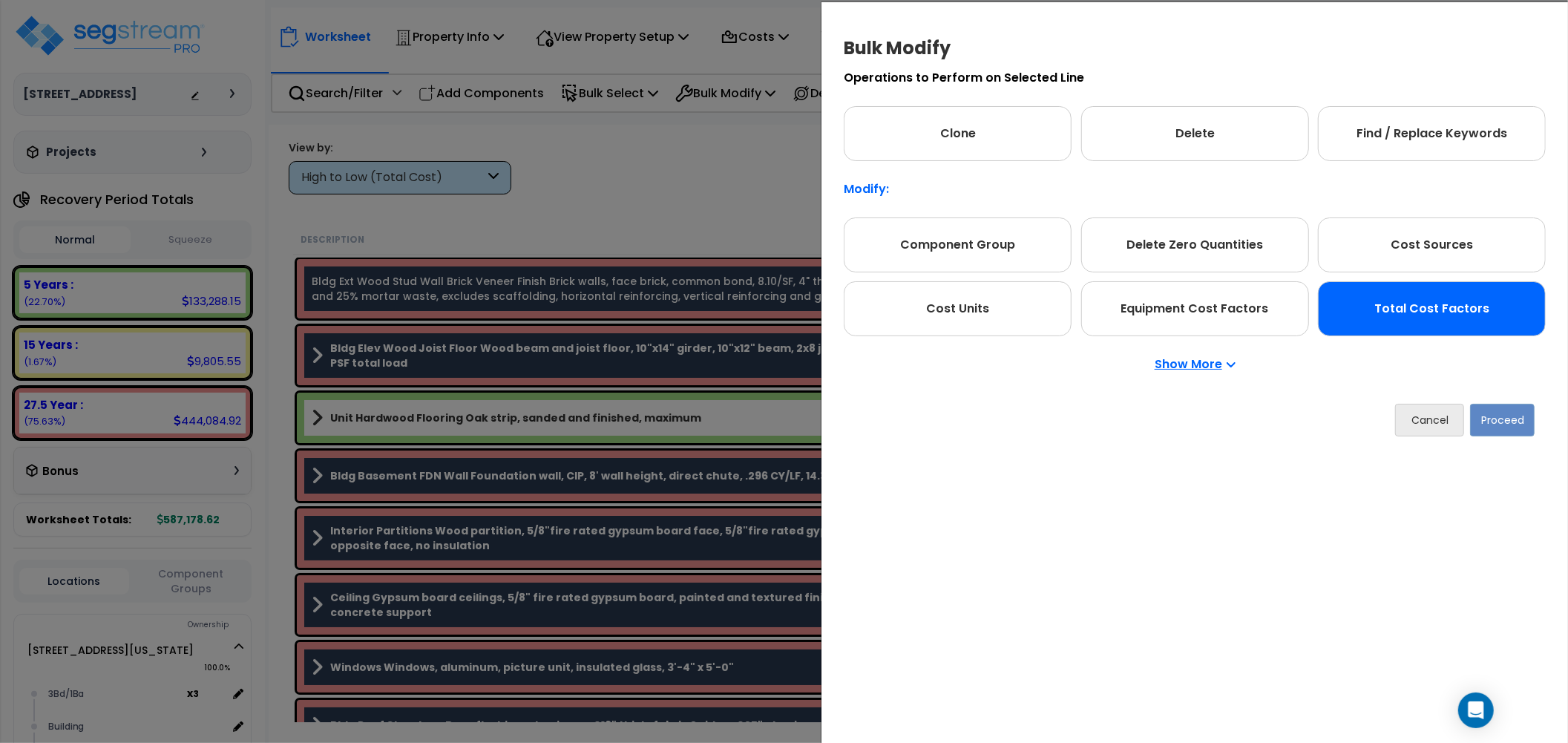
click at [1444, 310] on div "Total Cost Factors" at bounding box center [1432, 309] width 228 height 55
click at [1493, 406] on button "Proceed" at bounding box center [1502, 419] width 64 height 32
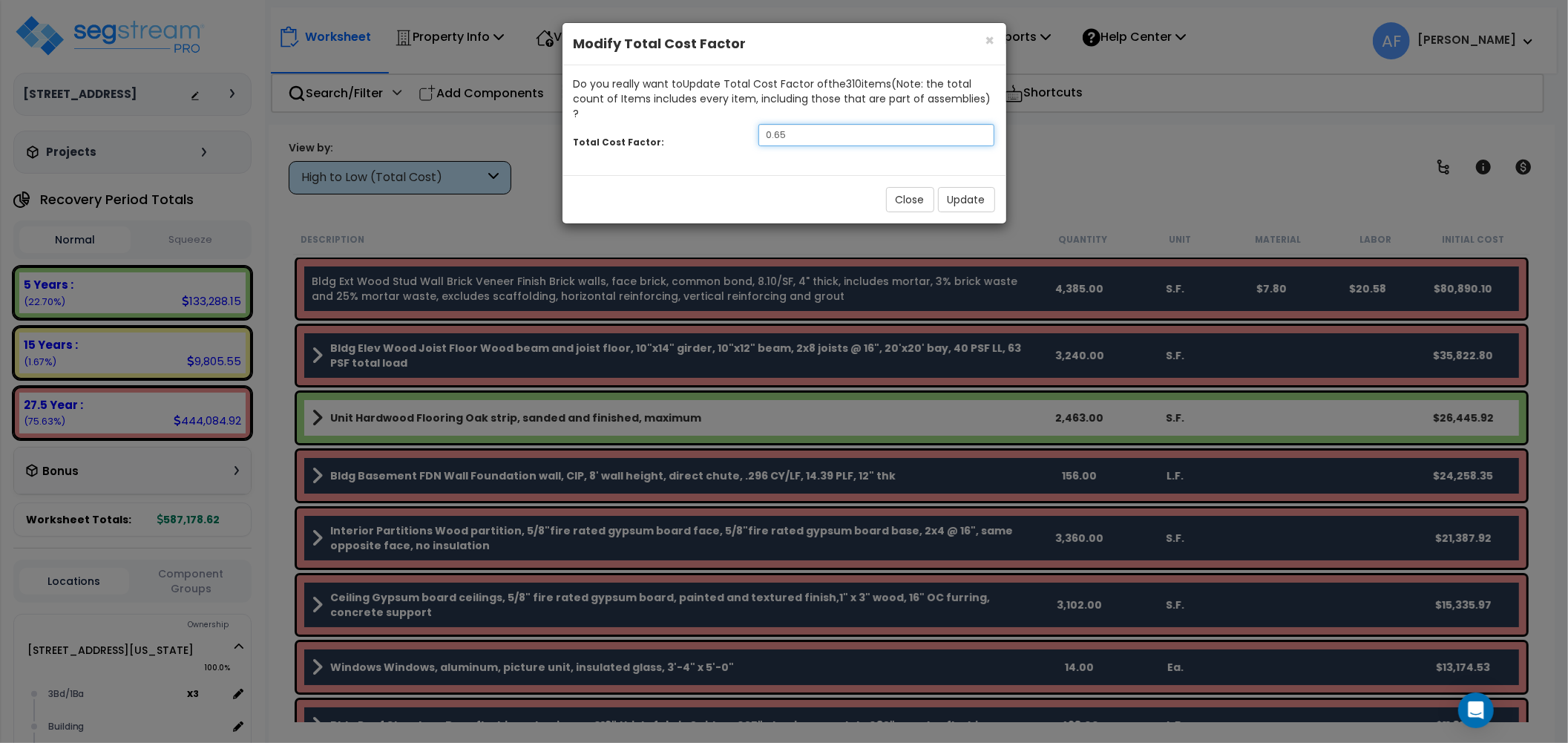
click at [835, 124] on input "0.65" at bounding box center [876, 135] width 237 height 22
type input "0.6"
click at [951, 189] on button "Update" at bounding box center [966, 200] width 57 height 25
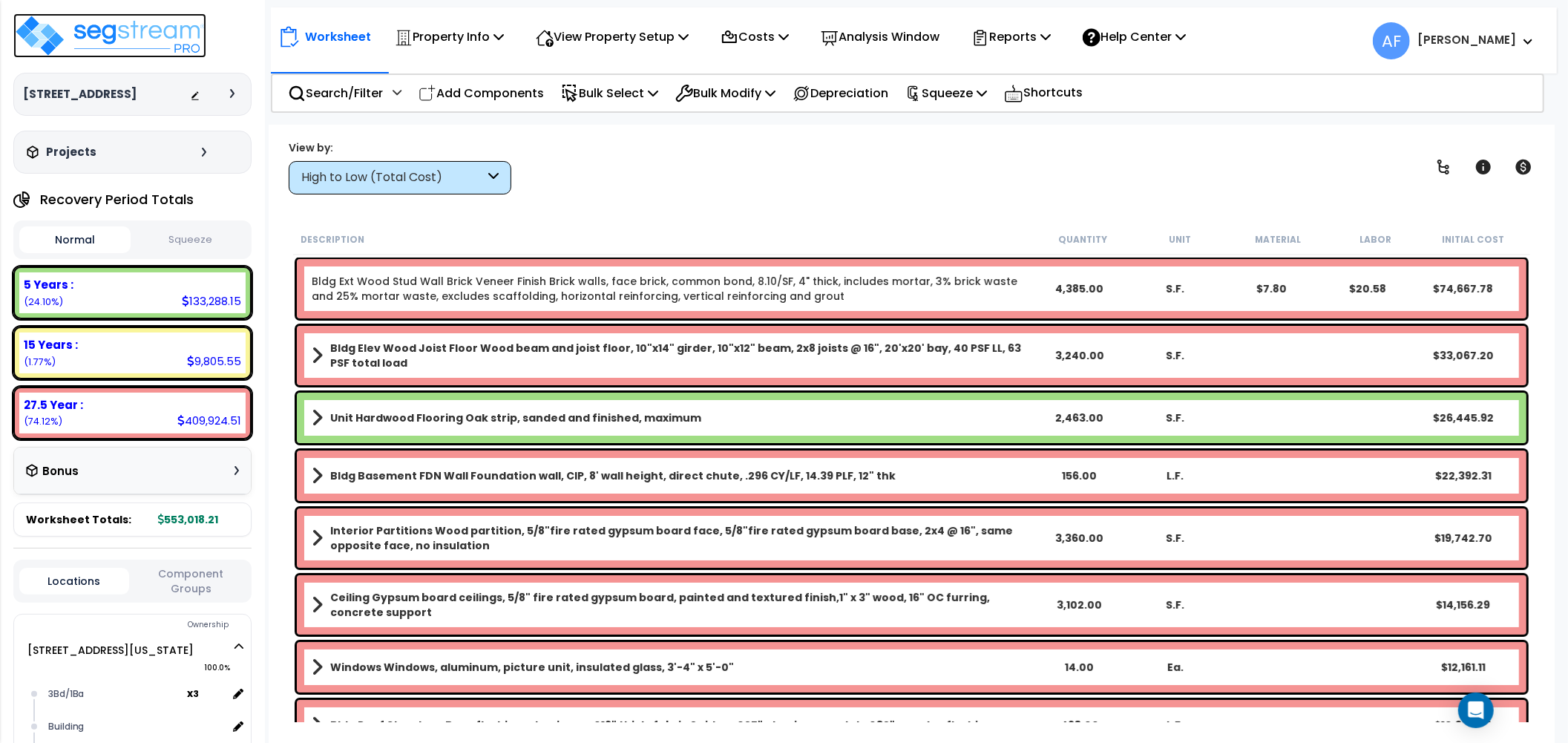
click at [179, 37] on img at bounding box center [110, 36] width 193 height 45
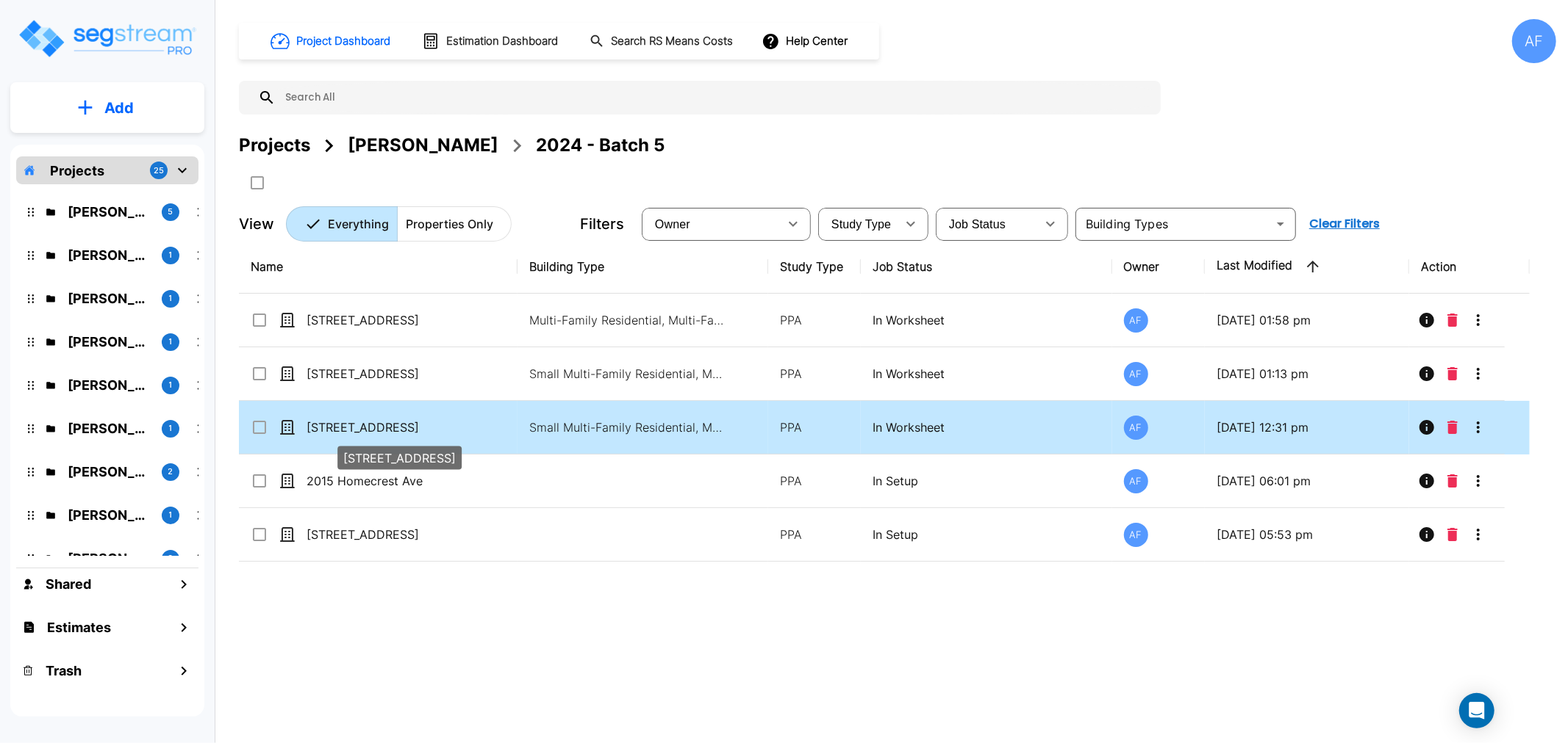
click at [340, 423] on p "[STREET_ADDRESS]" at bounding box center [379, 427] width 147 height 17
checkbox input "true"
click at [340, 423] on p "[STREET_ADDRESS]" at bounding box center [379, 427] width 147 height 17
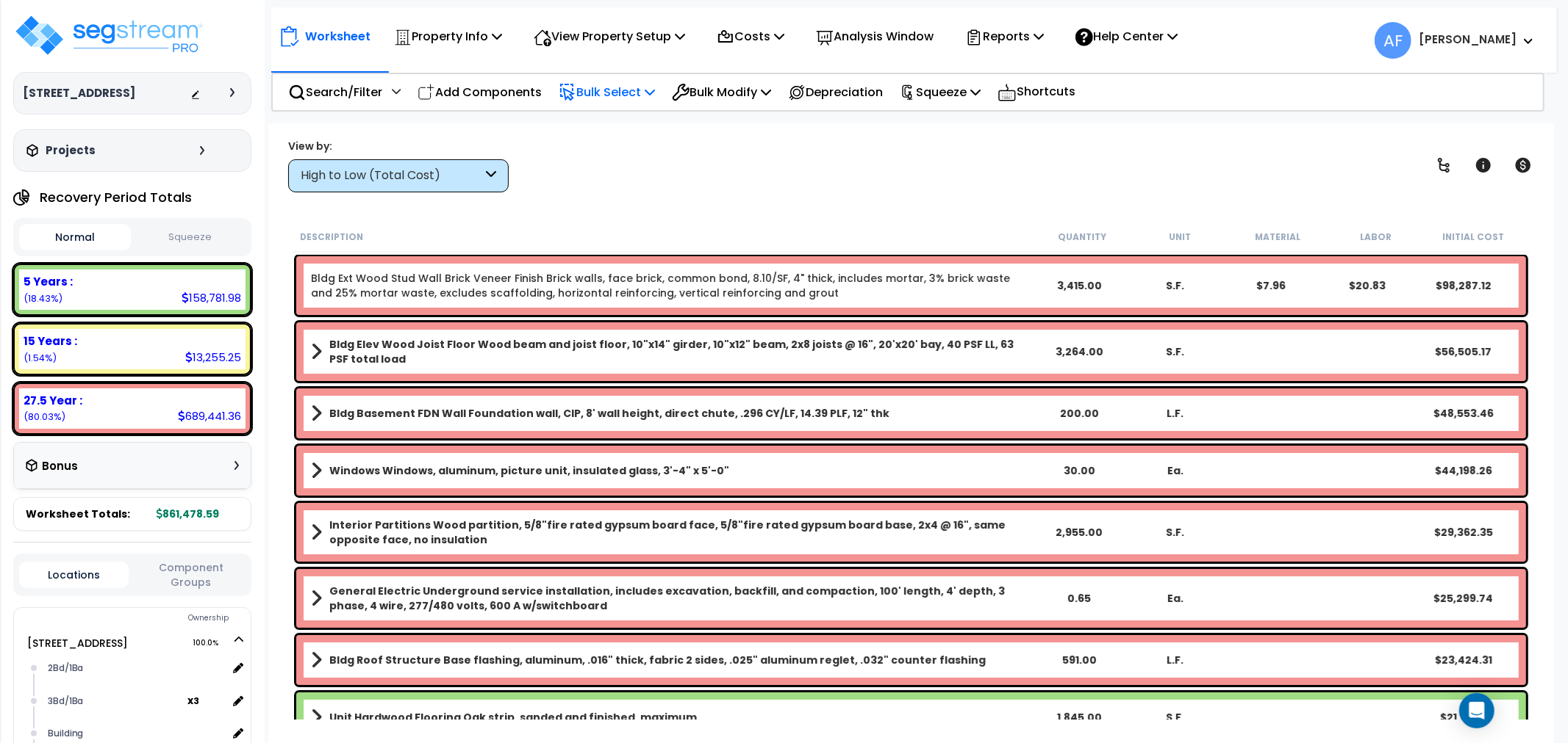
click at [636, 96] on p "Bulk Select" at bounding box center [607, 92] width 97 height 20
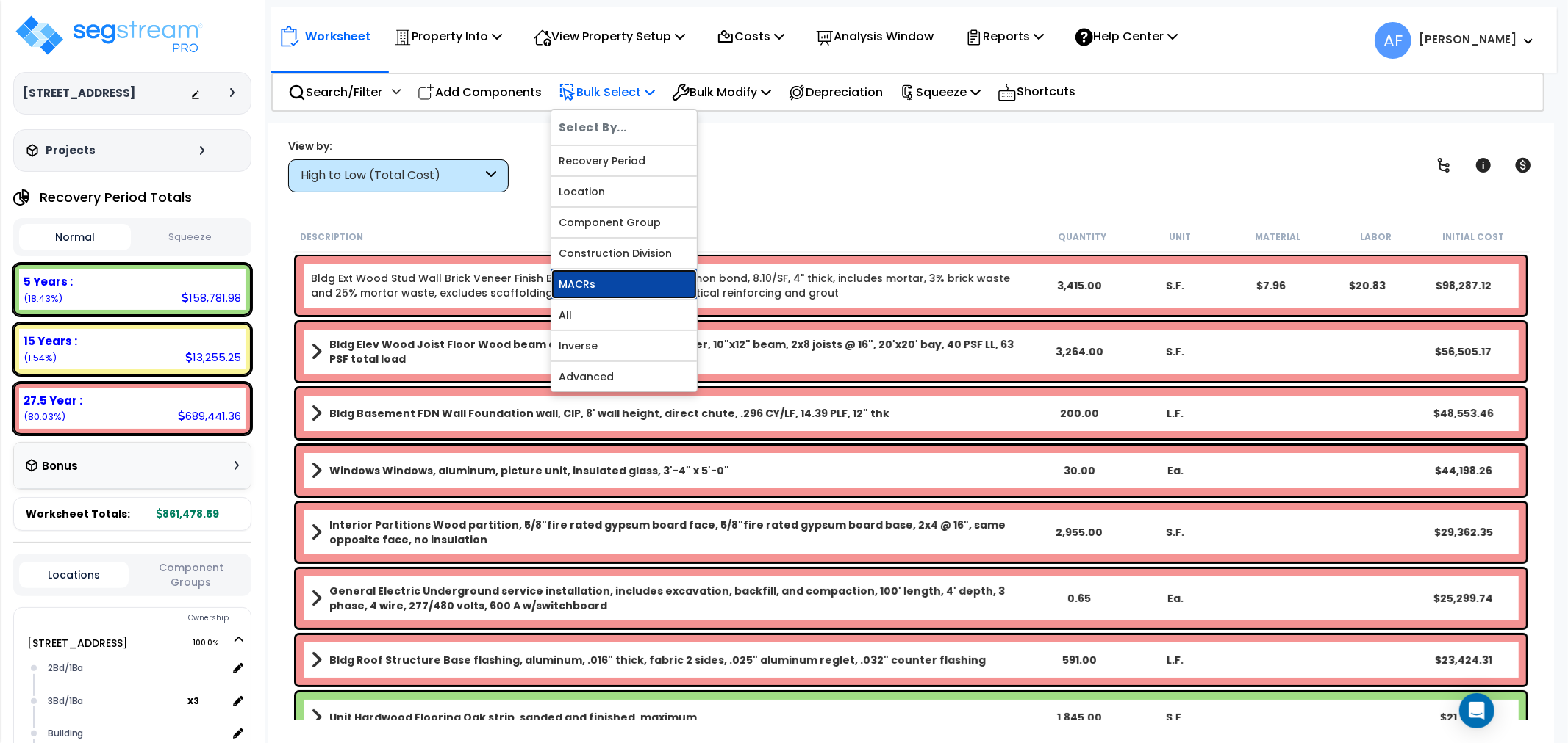
click at [593, 280] on link "MACRs" at bounding box center [624, 284] width 146 height 29
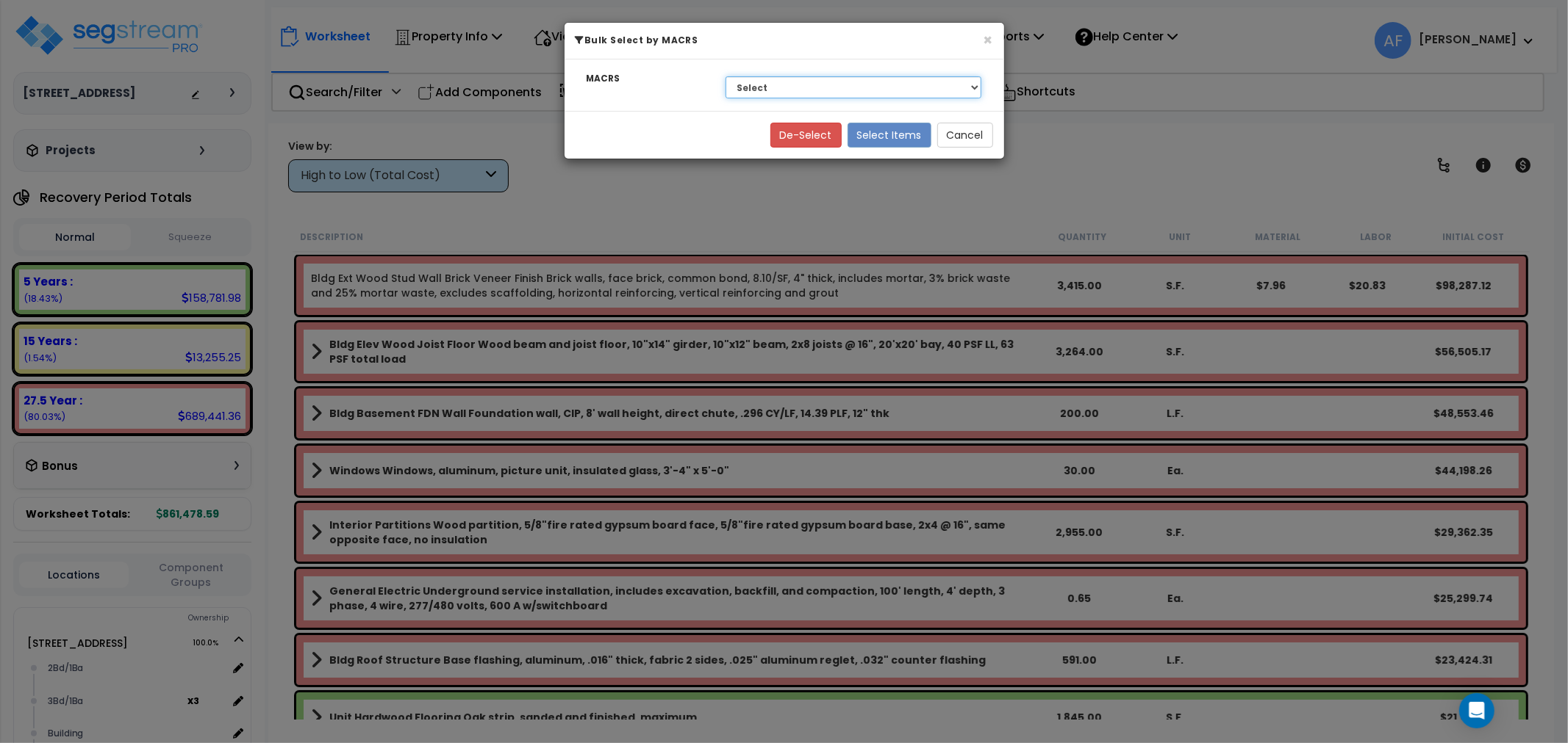
click at [842, 76] on select "Select 27.5 Year - NA - Long-Life Property 5 Years - 00.12 - Information System…" at bounding box center [854, 87] width 257 height 22
select select "3668"
click at [725, 76] on select "Select 27.5 Year - NA - Long-Life Property 5 Years - 00.12 - Information System…" at bounding box center [854, 87] width 257 height 22
click at [904, 137] on button "Select Items" at bounding box center [889, 135] width 84 height 25
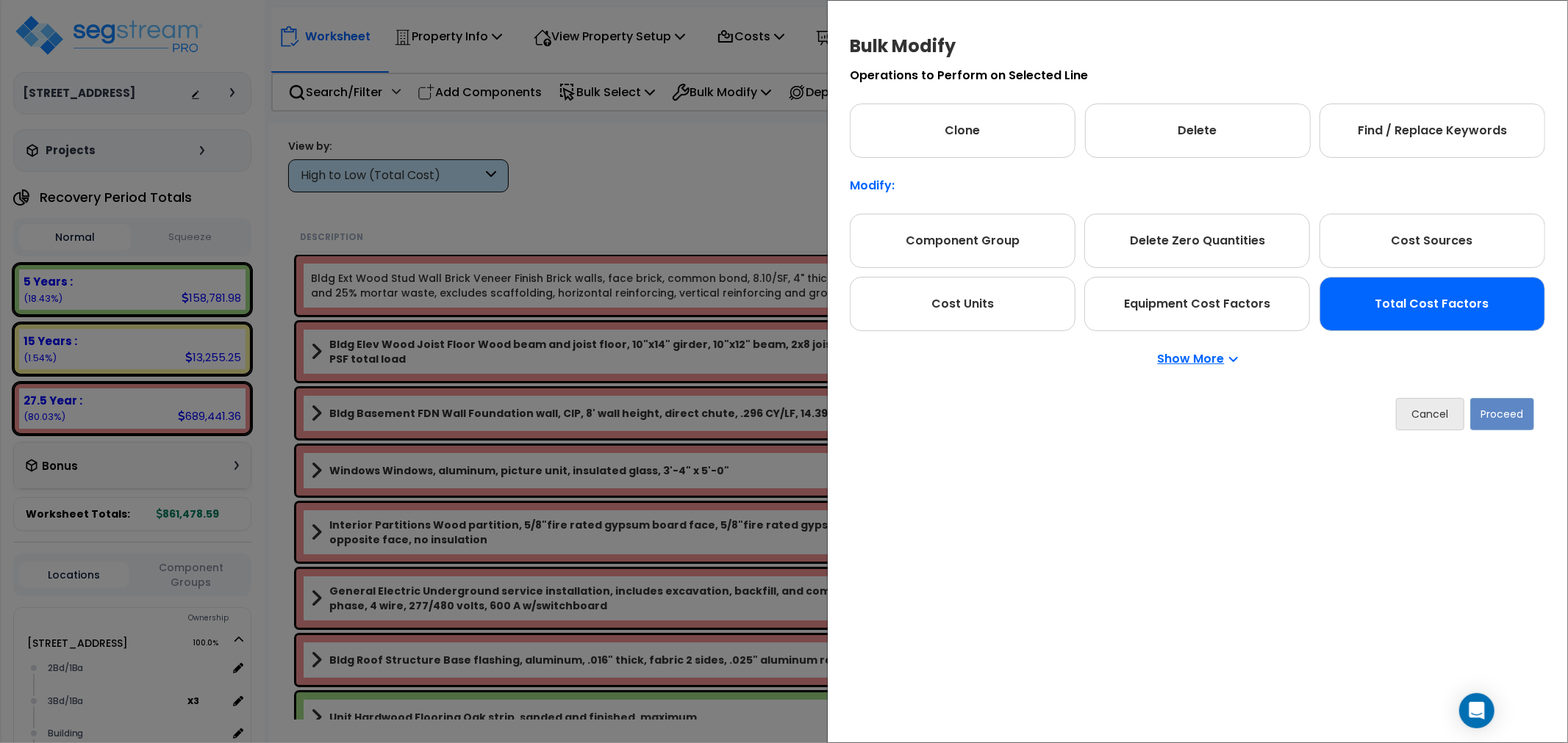
click at [1379, 294] on div "Total Cost Factors" at bounding box center [1433, 304] width 226 height 54
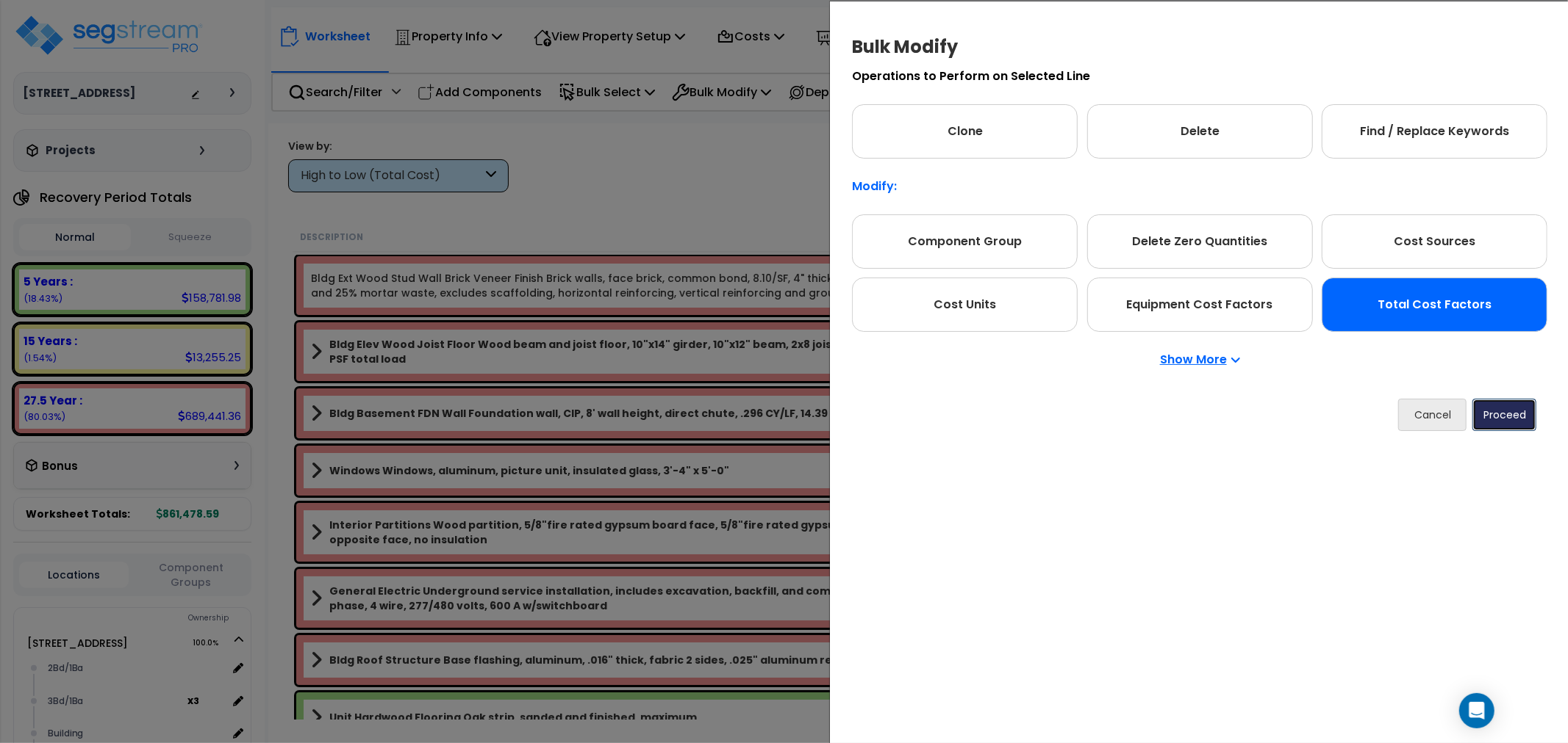
click at [1505, 408] on button "Proceed" at bounding box center [1504, 414] width 64 height 32
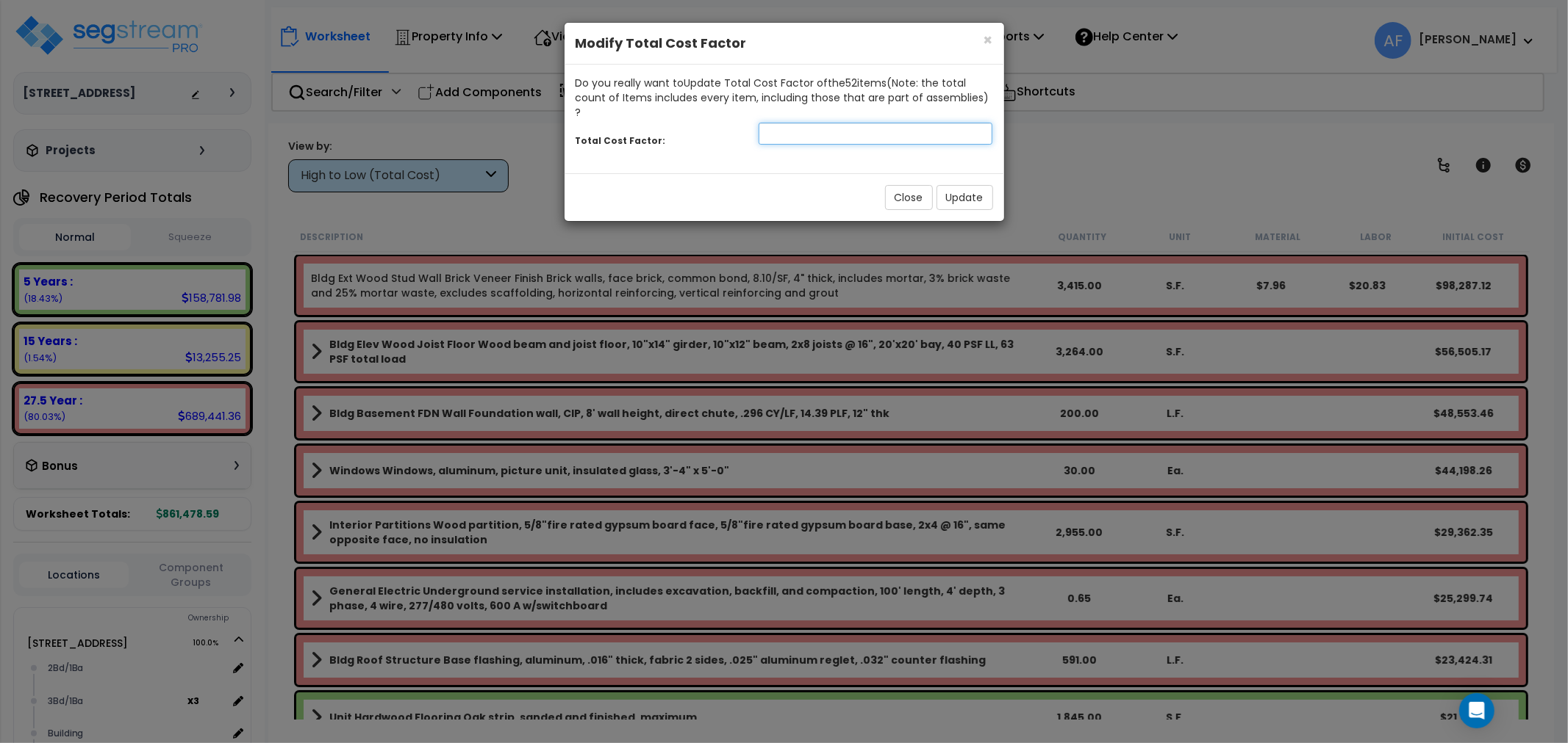
click at [796, 123] on input "number" at bounding box center [876, 133] width 235 height 22
type input "0.95"
click at [949, 189] on button "Update" at bounding box center [965, 198] width 57 height 25
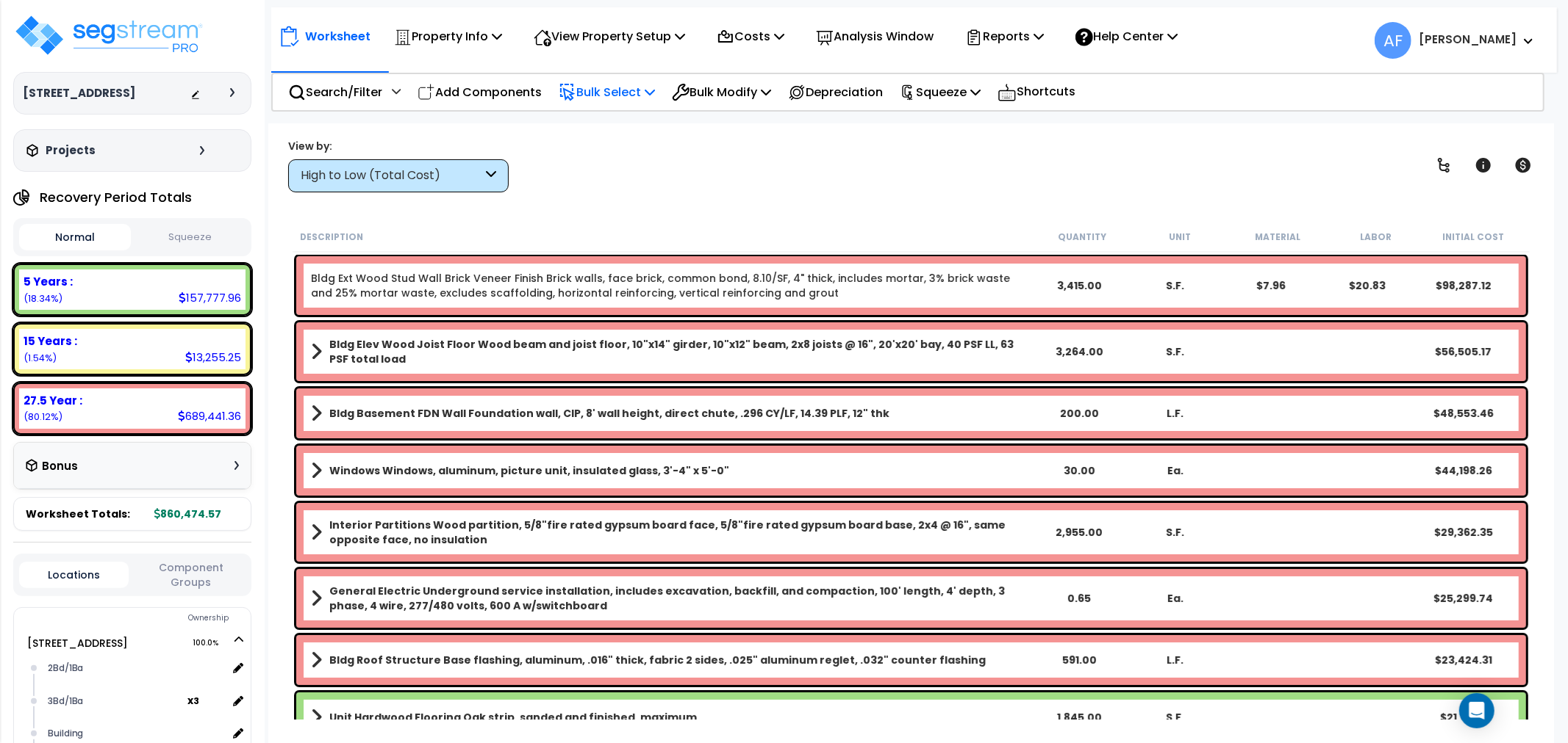
click at [627, 91] on p "Bulk Select" at bounding box center [607, 92] width 97 height 20
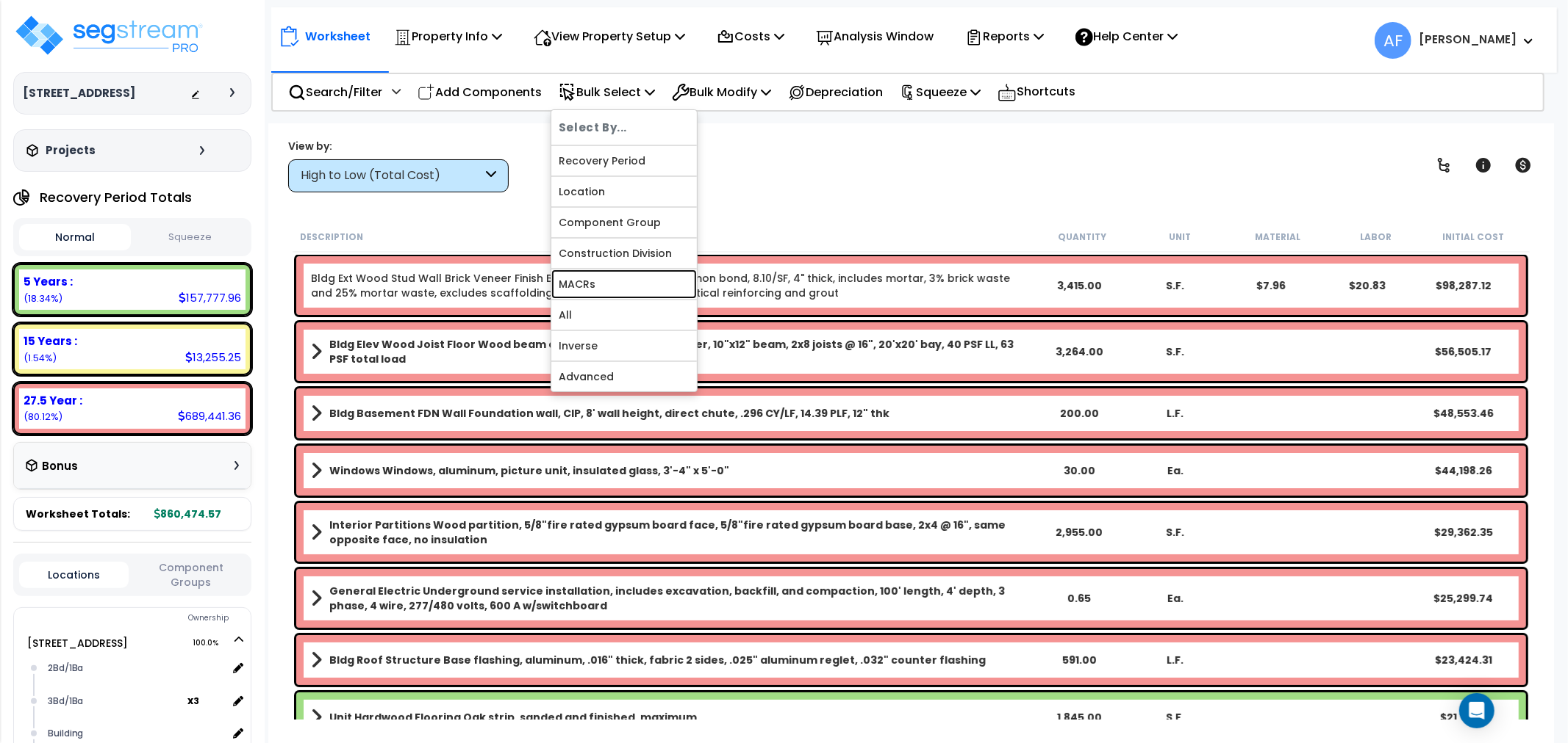
click at [594, 282] on link "MACRs" at bounding box center [624, 284] width 146 height 29
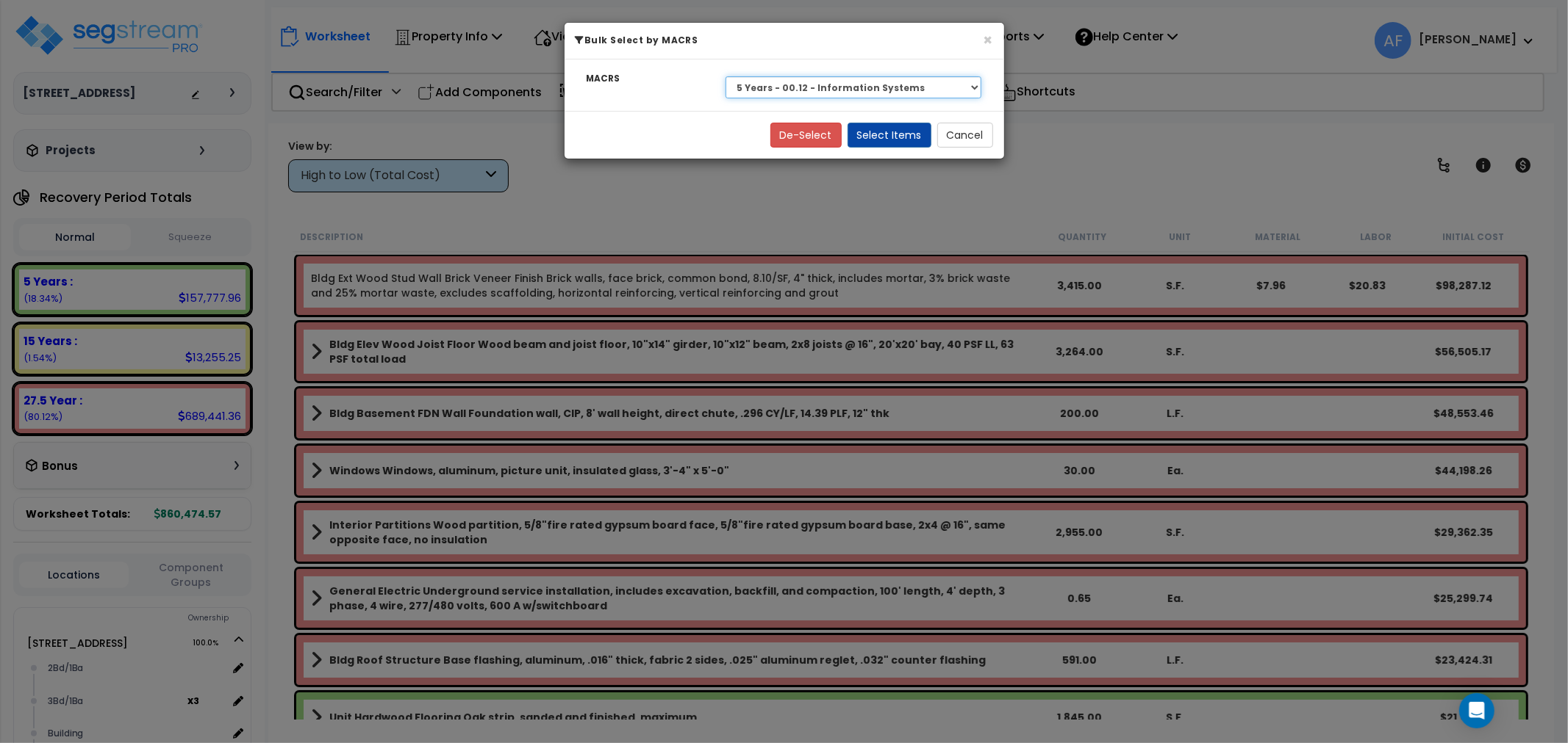
click at [821, 85] on select "Select 27.5 Year - NA - Long-Life Property 5 Years - 00.12 - Information System…" at bounding box center [854, 87] width 257 height 22
click at [725, 76] on select "Select 27.5 Year - NA - Long-Life Property 5 Years - 00.12 - Information System…" at bounding box center [854, 87] width 257 height 22
click at [887, 140] on button "Select Items" at bounding box center [889, 135] width 84 height 25
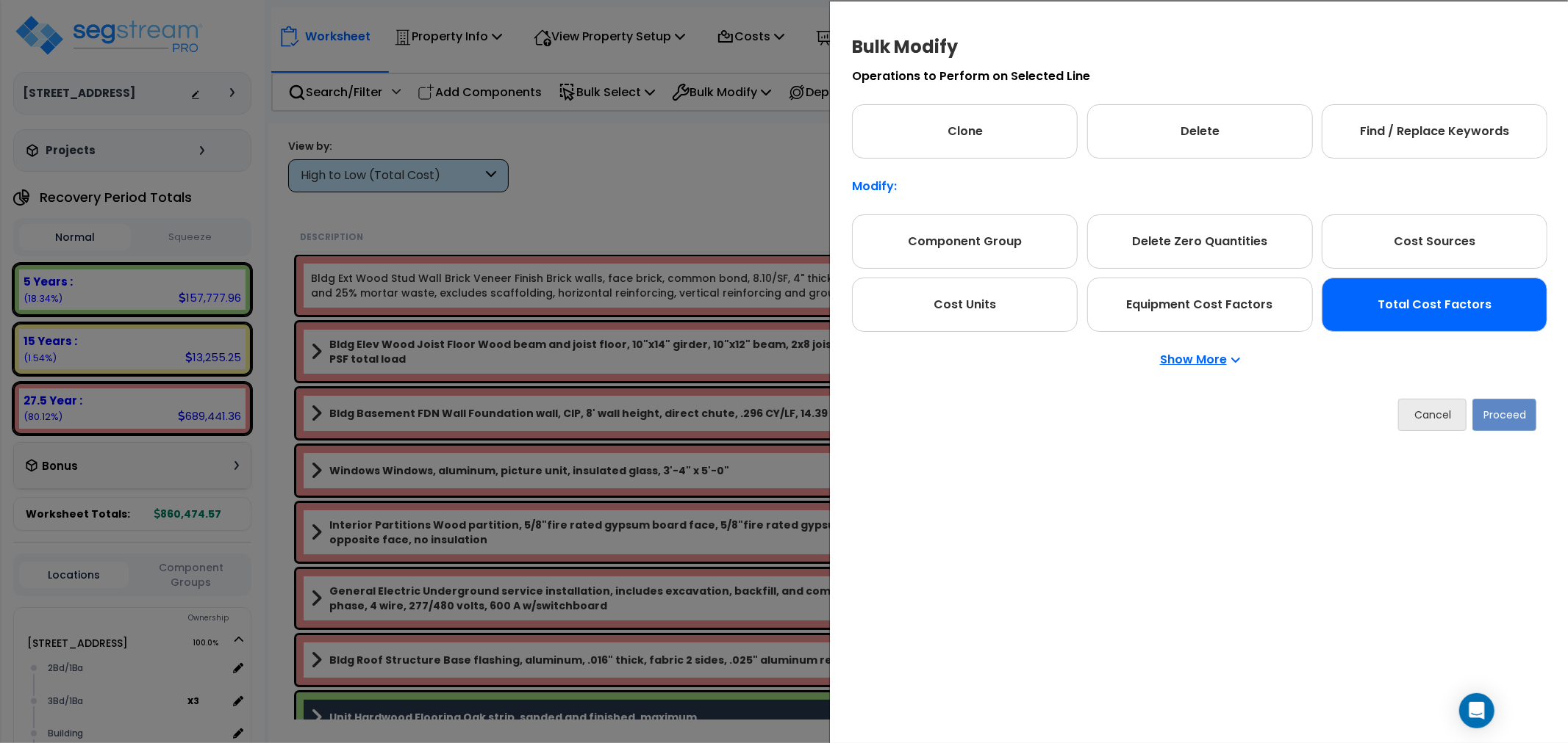
click at [1412, 313] on div "Total Cost Factors" at bounding box center [1435, 305] width 226 height 54
click at [1500, 407] on button "Proceed" at bounding box center [1504, 414] width 64 height 32
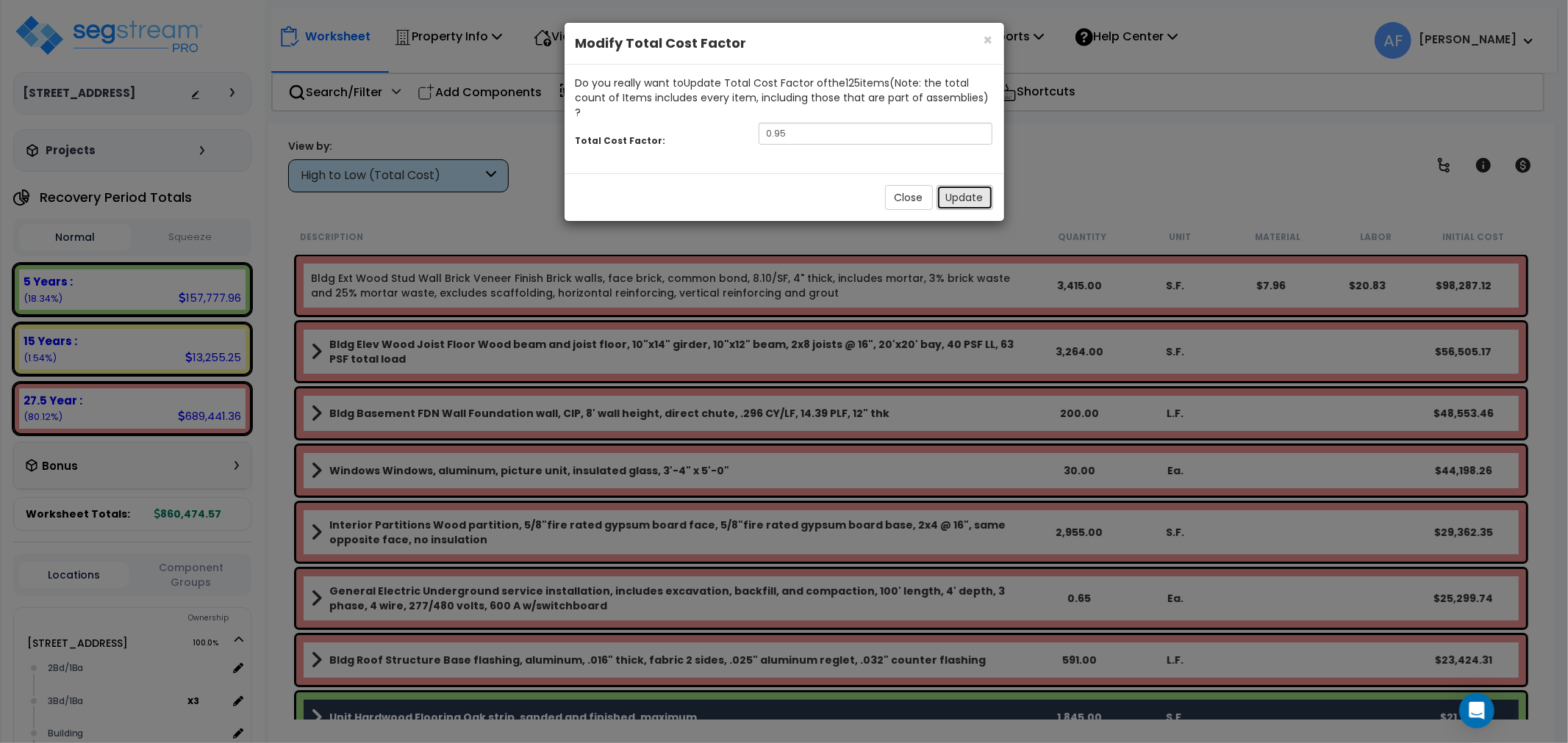
click at [965, 185] on button "Update" at bounding box center [965, 198] width 57 height 25
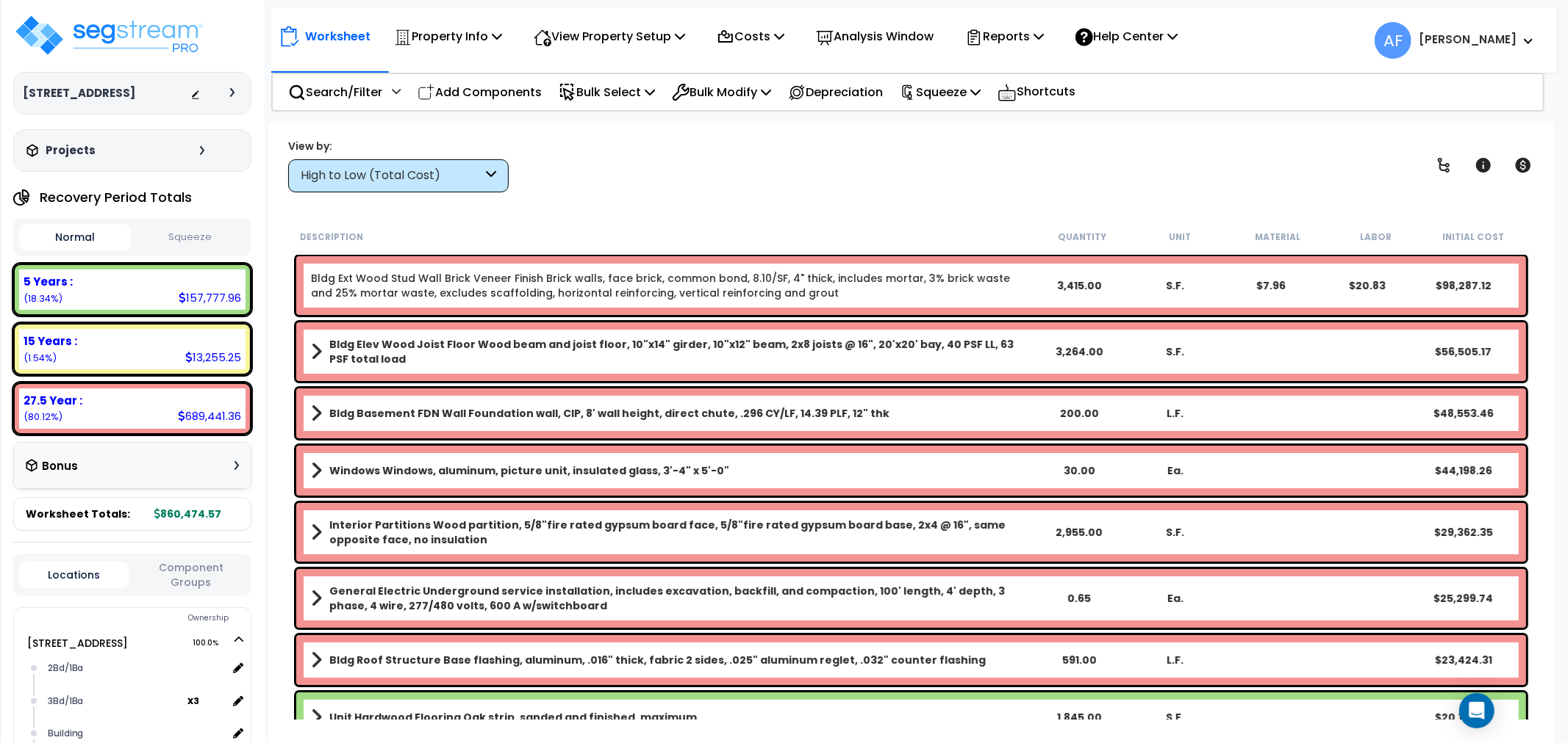
click at [627, 86] on p "Bulk Select" at bounding box center [607, 92] width 97 height 20
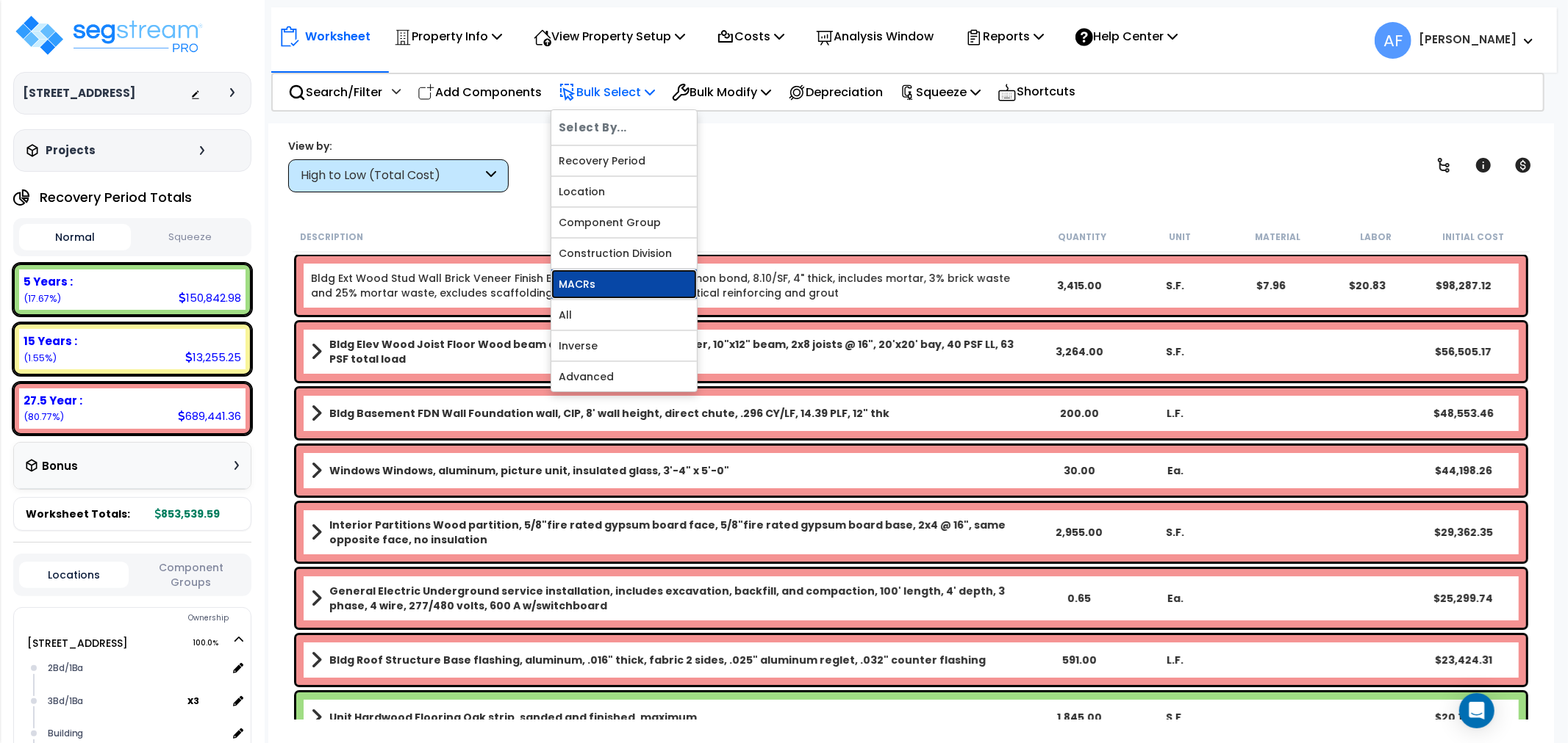
click at [585, 285] on link "MACRs" at bounding box center [624, 284] width 146 height 29
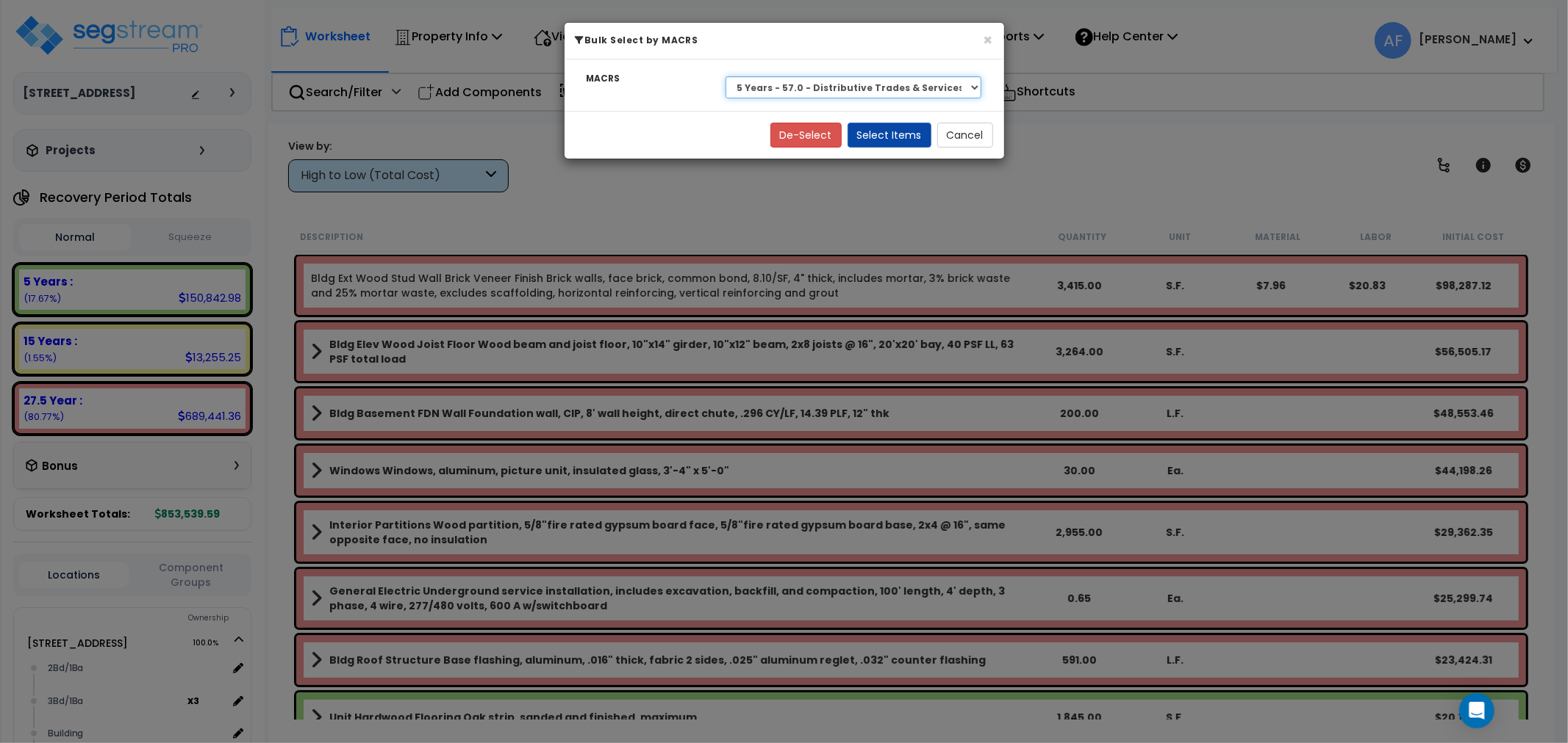
click at [906, 88] on select "Select 27.5 Year - NA - Long-Life Property 5 Years - 00.12 - Information System…" at bounding box center [854, 87] width 257 height 22
select select "3666"
click at [725, 76] on select "Select 27.5 Year - NA - Long-Life Property 5 Years - 00.12 - Information System…" at bounding box center [854, 87] width 257 height 22
click at [885, 140] on button "Select Items" at bounding box center [889, 135] width 84 height 25
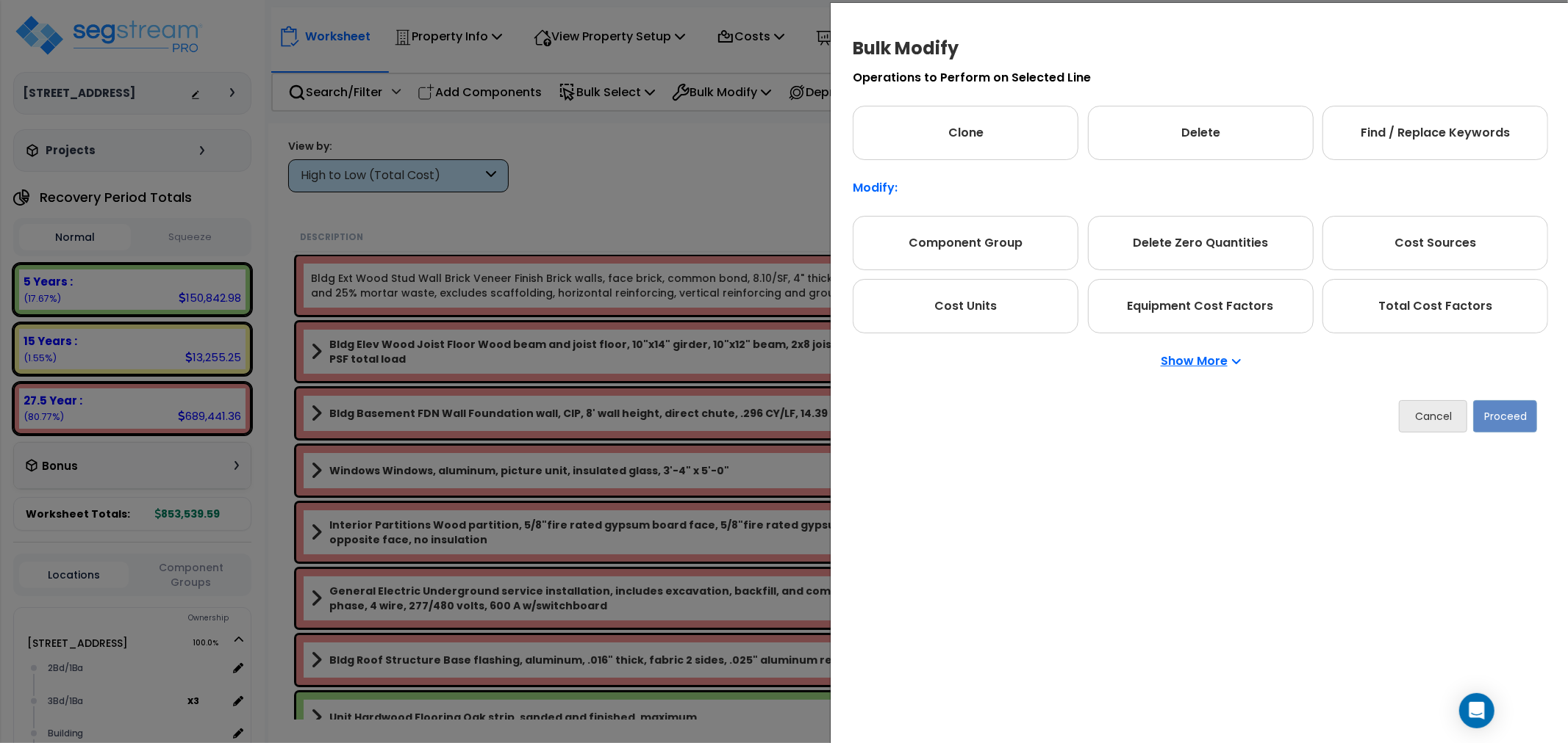
drag, startPoint x: 1470, startPoint y: 298, endPoint x: 1519, endPoint y: 399, distance: 112.3
click at [1470, 301] on div "Total Cost Factors" at bounding box center [1436, 306] width 226 height 54
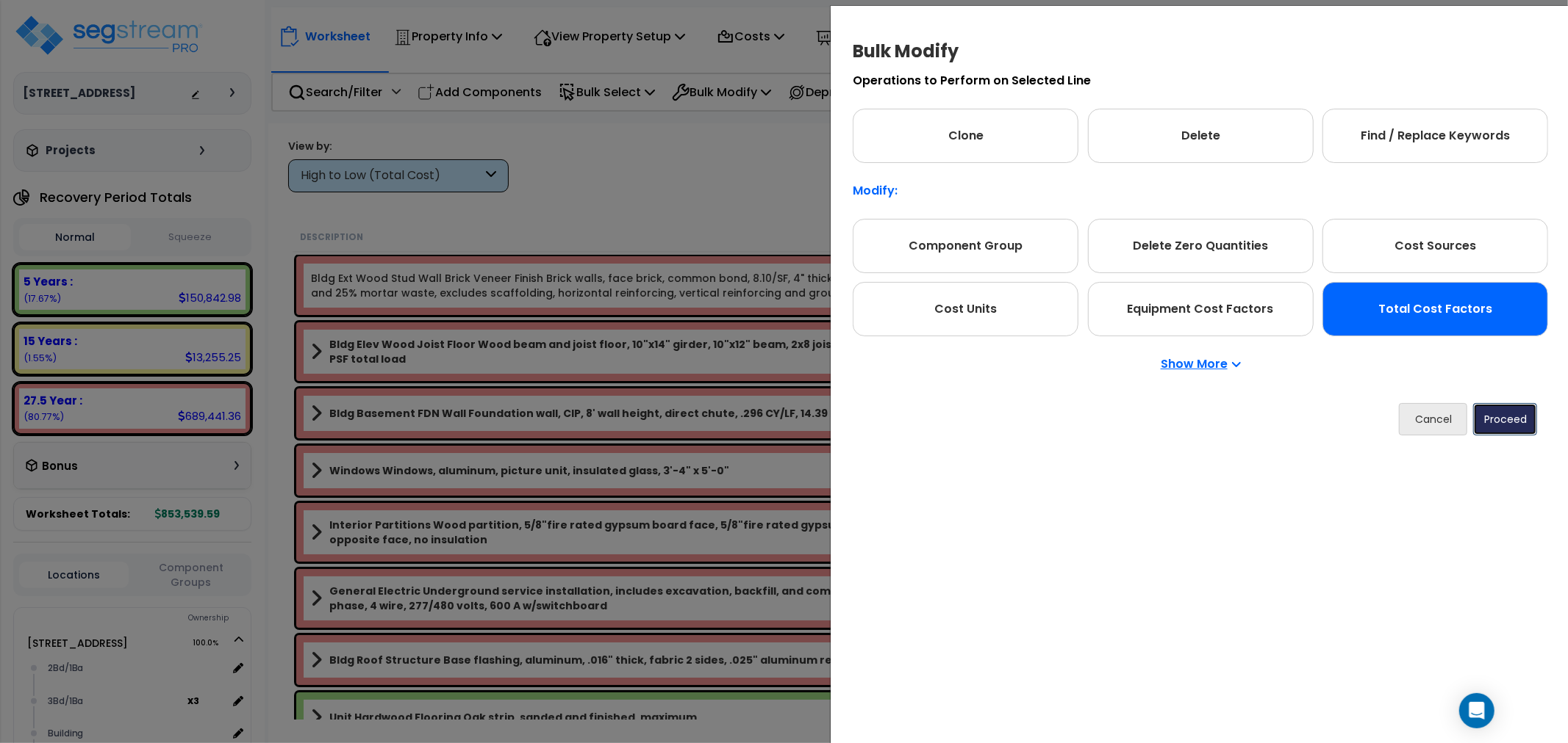
click at [1512, 411] on button "Proceed" at bounding box center [1505, 419] width 64 height 32
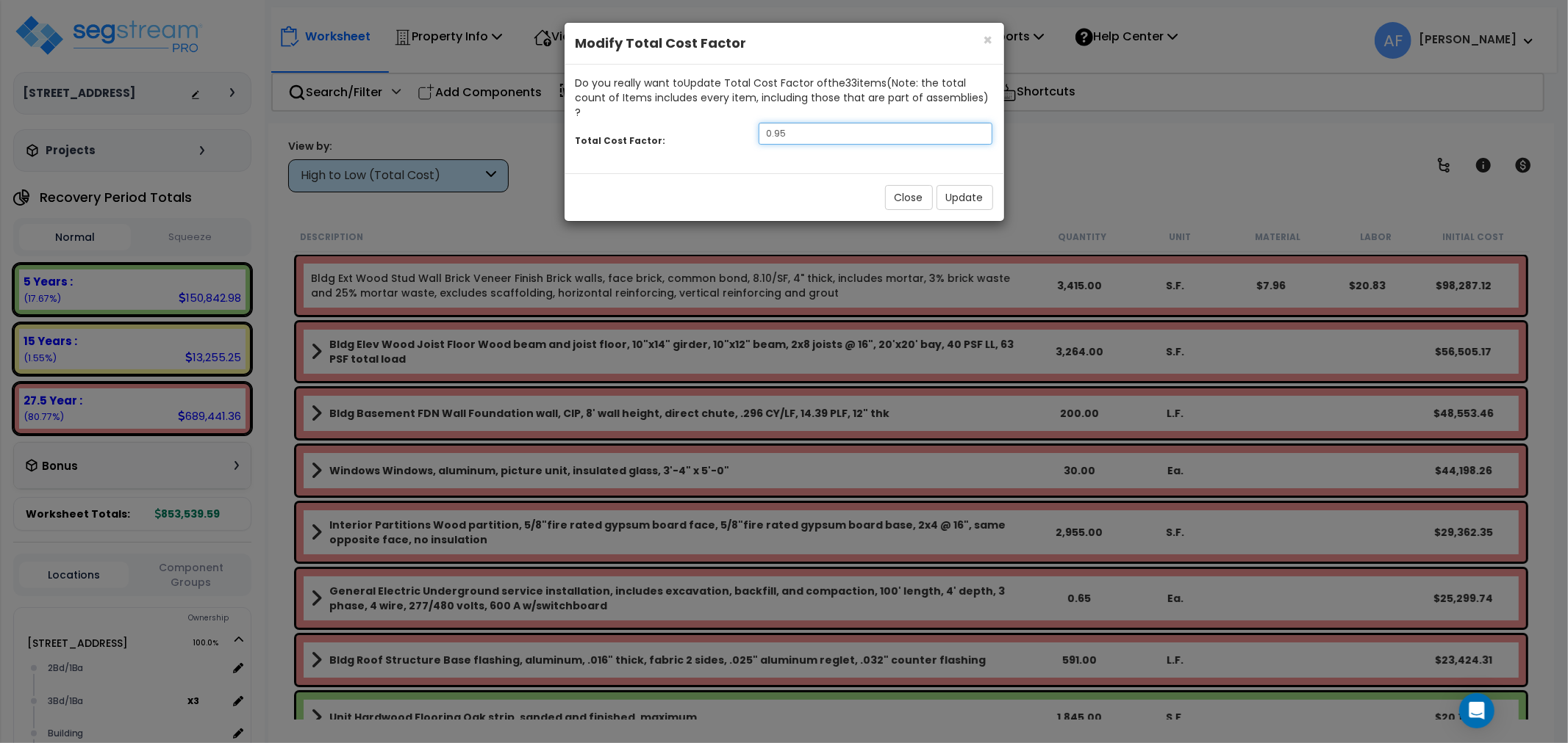
click at [825, 123] on input "0.95" at bounding box center [876, 133] width 235 height 22
type input "0.9"
click at [964, 185] on button "Update" at bounding box center [965, 198] width 57 height 25
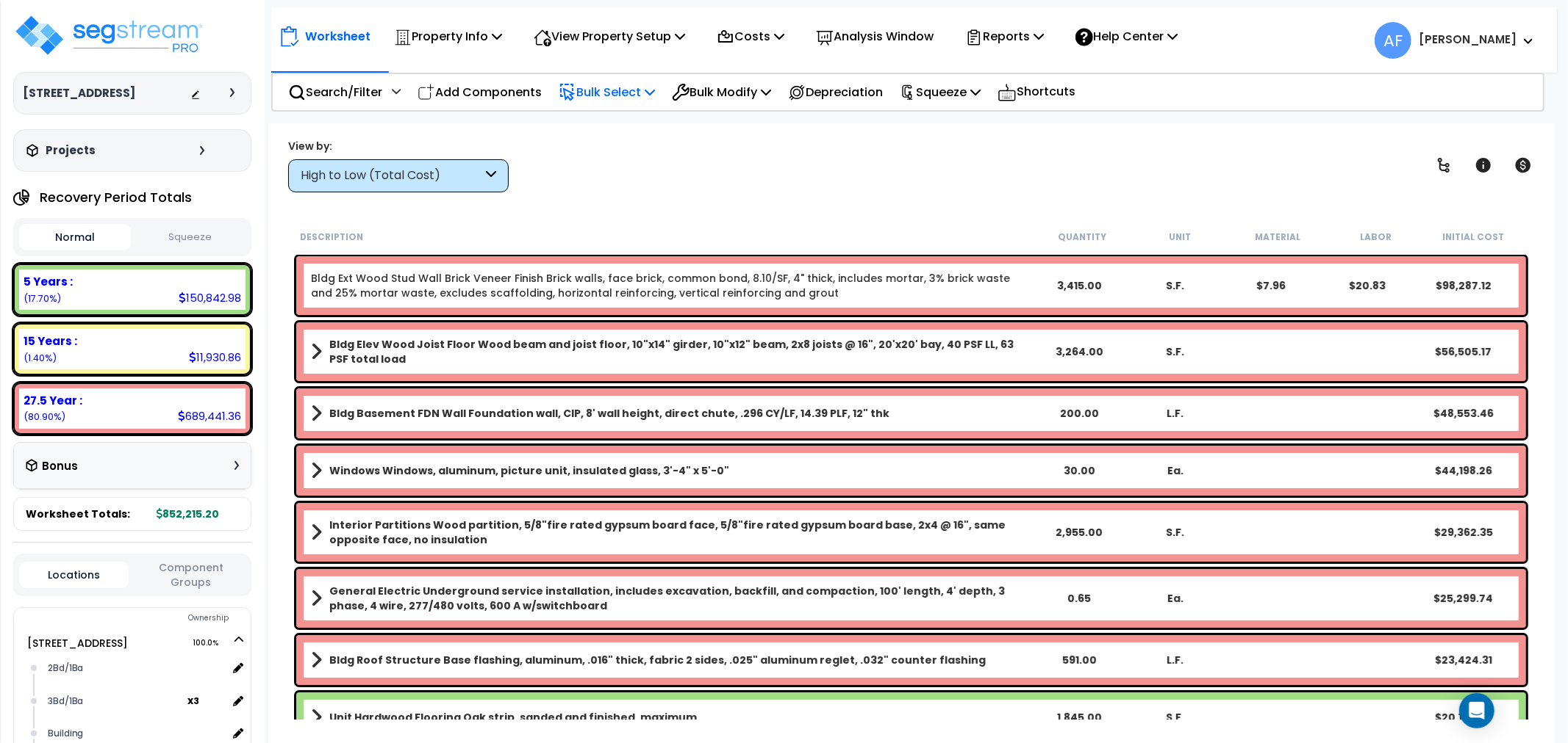
click at [629, 90] on p "Bulk Select" at bounding box center [607, 92] width 97 height 20
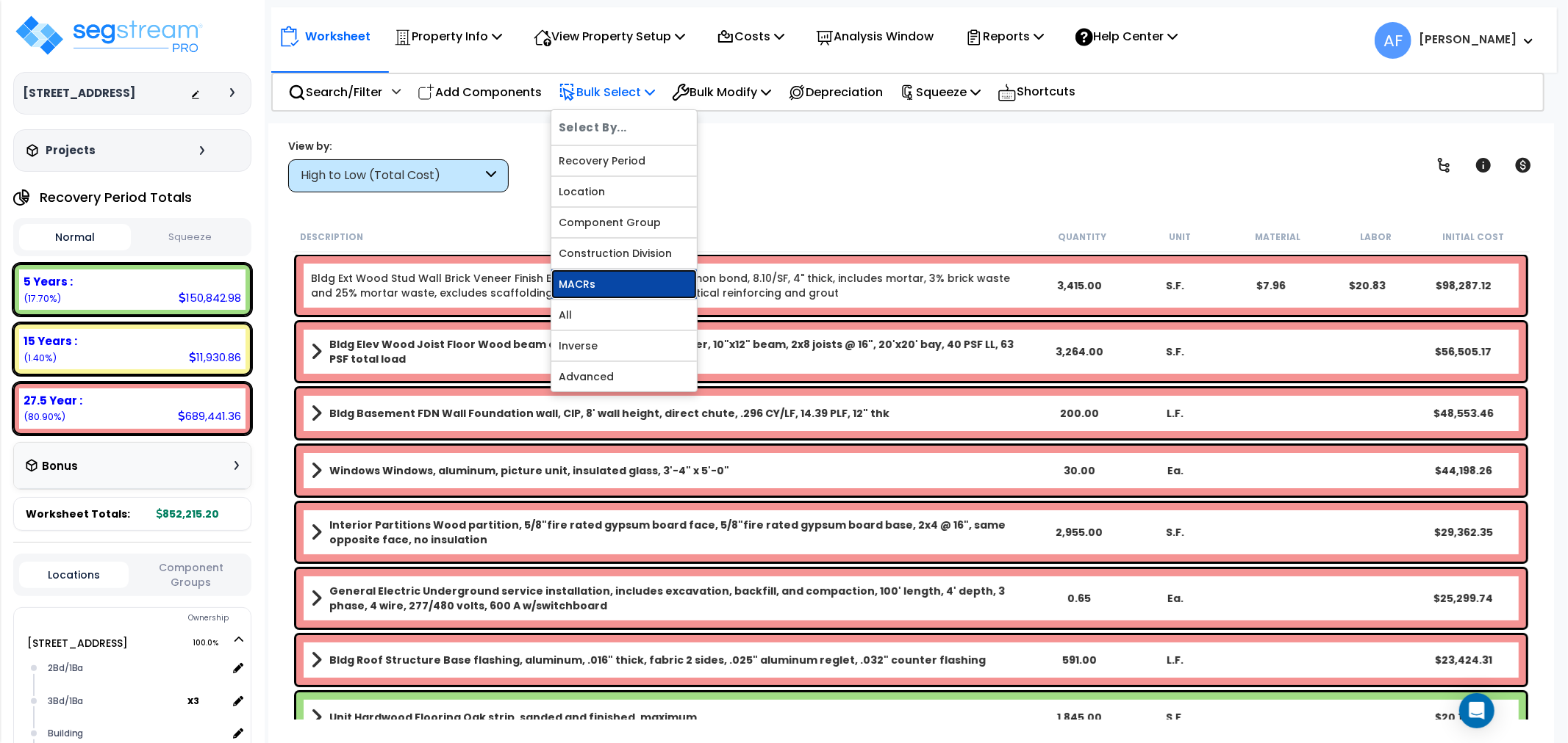
click at [599, 289] on link "MACRs" at bounding box center [624, 284] width 146 height 29
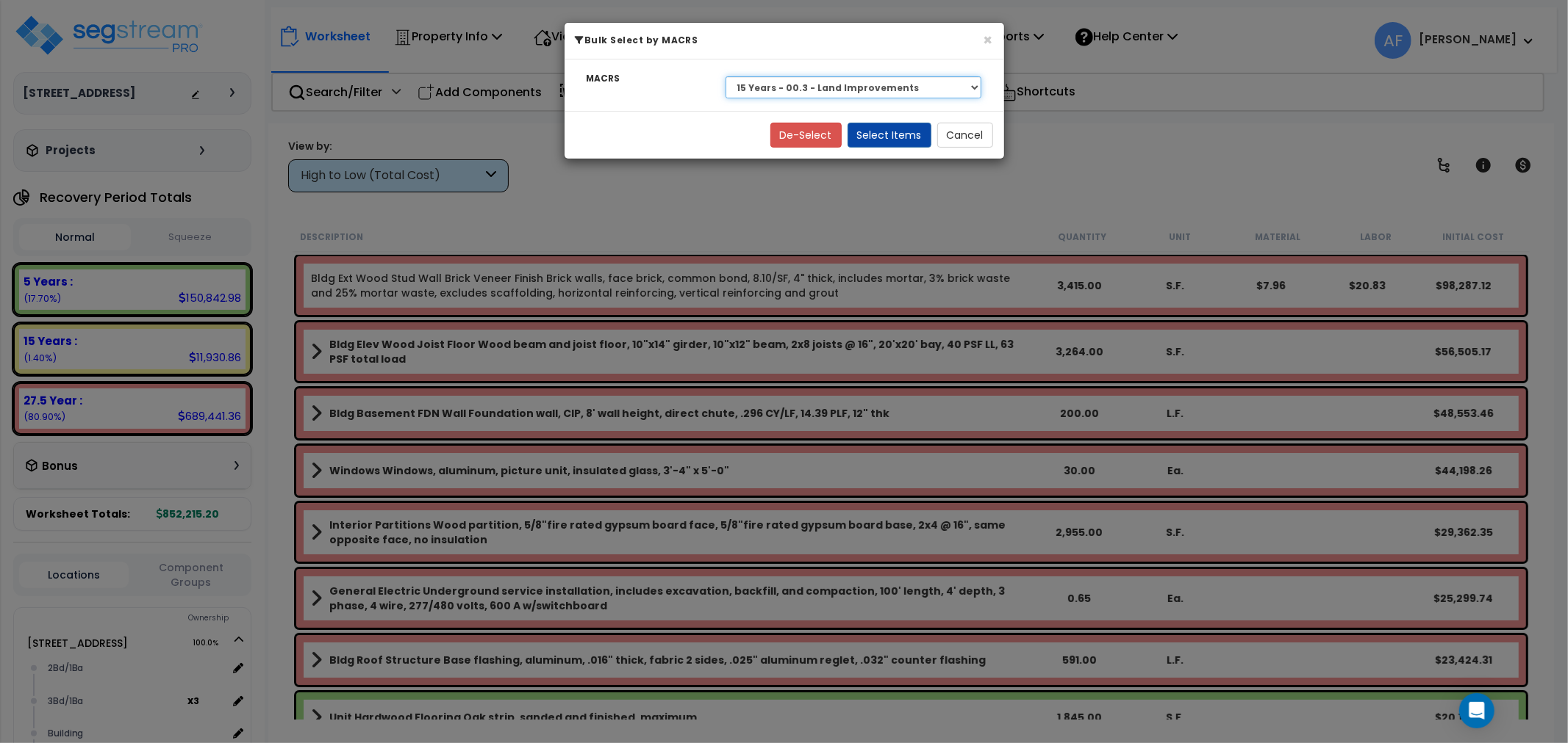
drag, startPoint x: 880, startPoint y: 85, endPoint x: 852, endPoint y: 96, distance: 30.1
click at [879, 86] on select "Select 27.5 Year - NA - Long-Life Property 5 Years - 00.12 - Information System…" at bounding box center [854, 87] width 257 height 22
select select "3669"
click at [725, 76] on select "Select 27.5 Year - NA - Long-Life Property 5 Years - 00.12 - Information System…" at bounding box center [854, 87] width 257 height 22
click at [906, 136] on button "Select Items" at bounding box center [889, 135] width 84 height 25
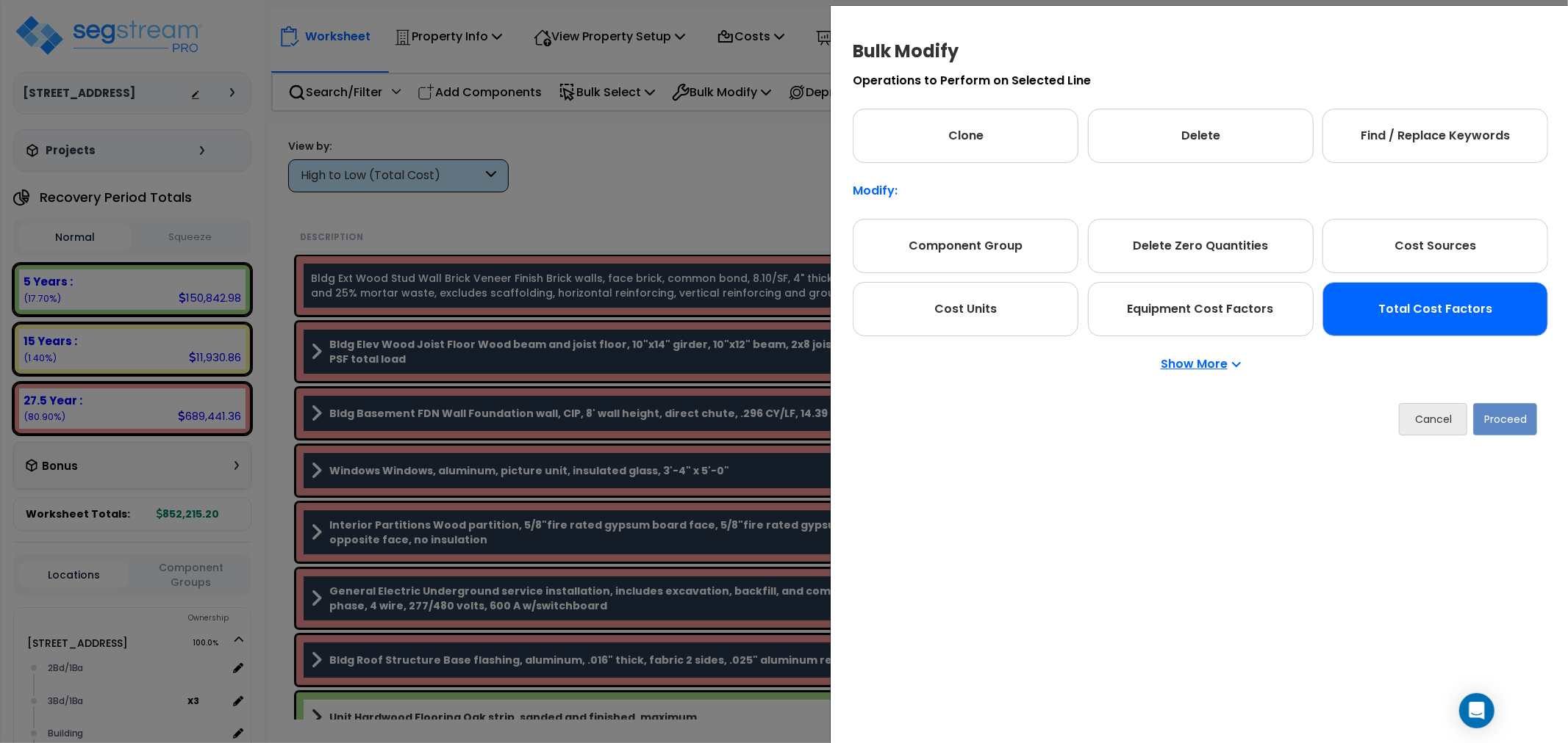
click at [1427, 317] on div "Total Cost Factors" at bounding box center [1436, 309] width 226 height 54
click at [1517, 427] on button "Proceed" at bounding box center [1505, 419] width 64 height 32
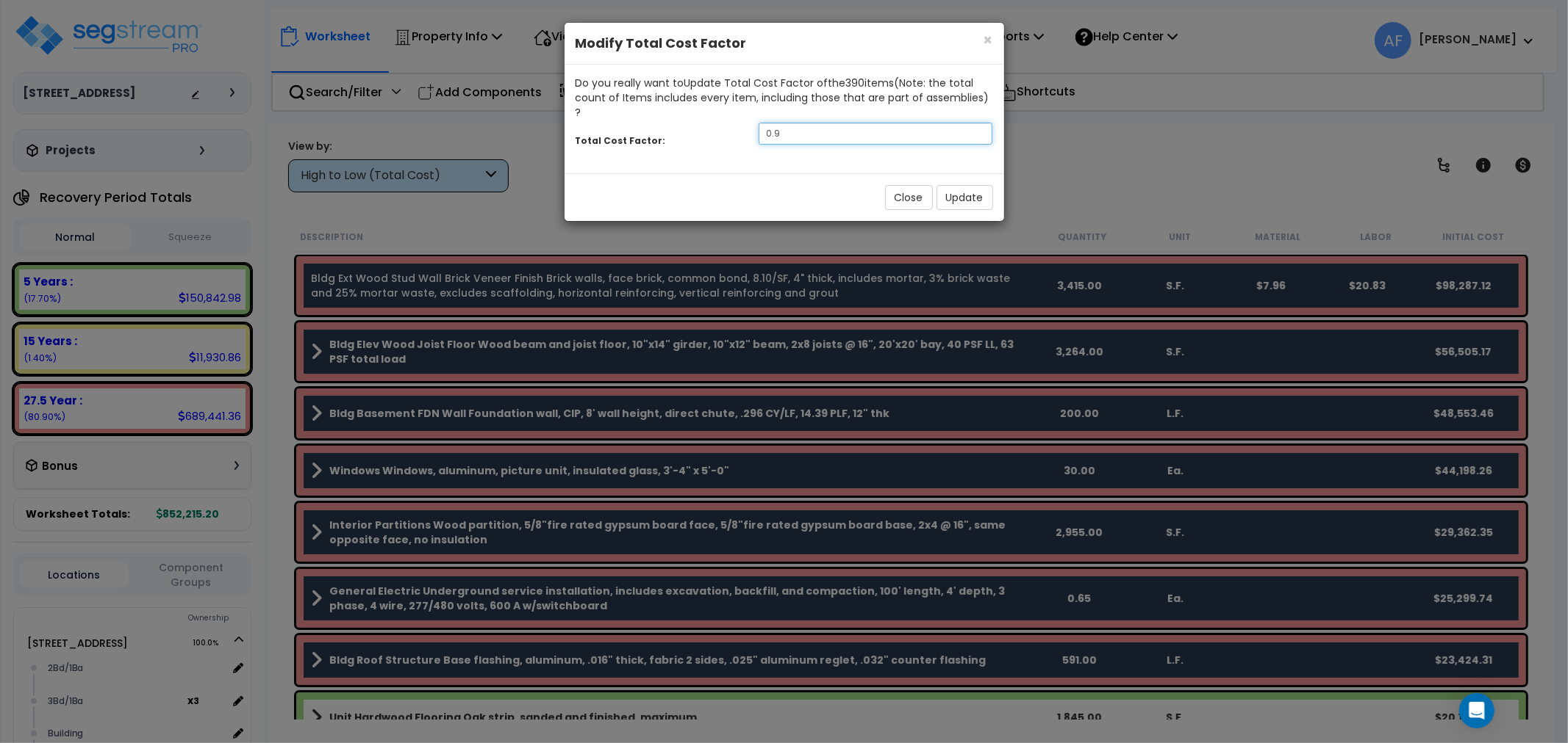
click at [798, 123] on input "0.9" at bounding box center [876, 133] width 235 height 22
type input "0.65"
click at [954, 188] on button "Update" at bounding box center [965, 198] width 57 height 25
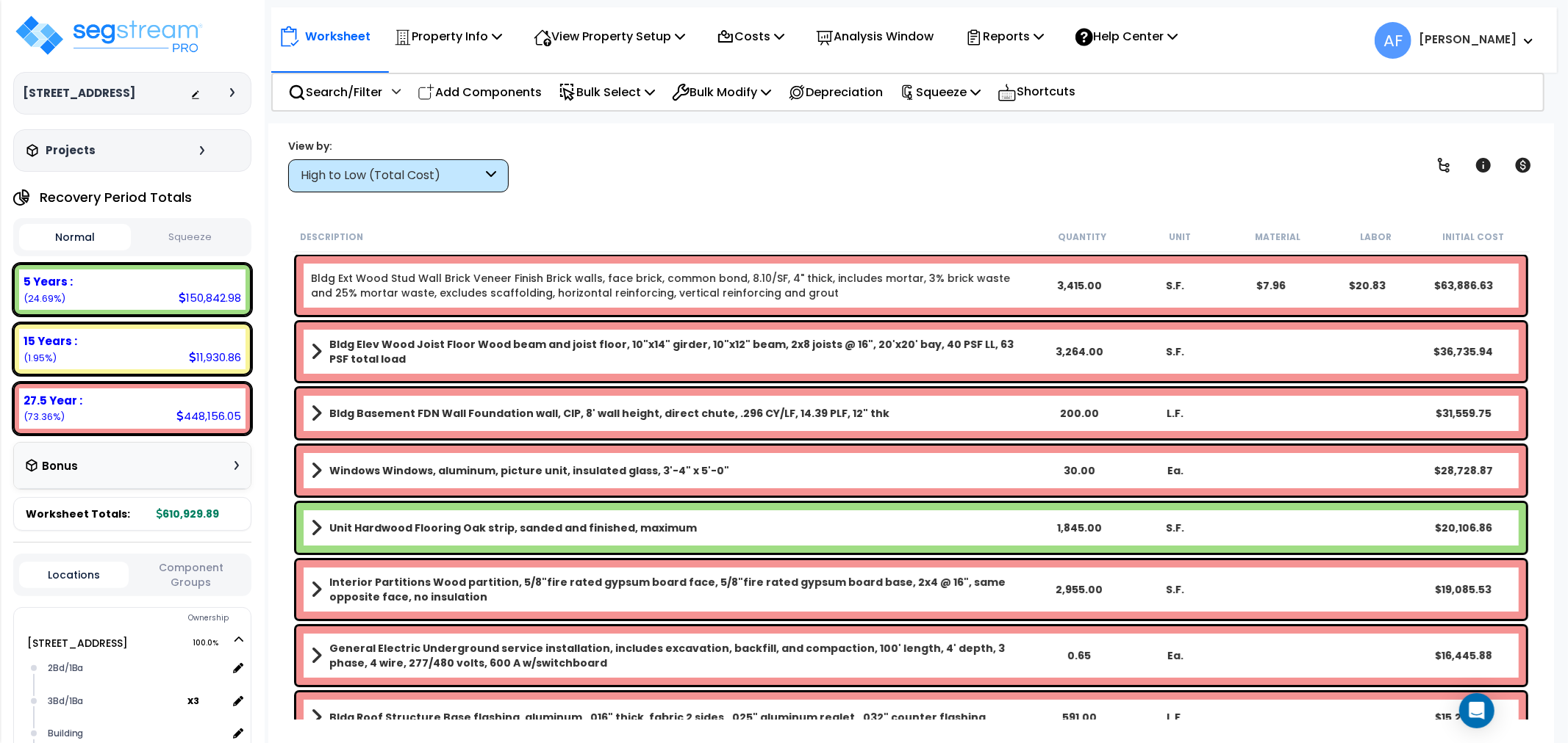
click at [602, 144] on div "View by: High to Low (Total Cost) High to Low (Total Cost)" at bounding box center [910, 165] width 1256 height 54
